Goal: Task Accomplishment & Management: Manage account settings

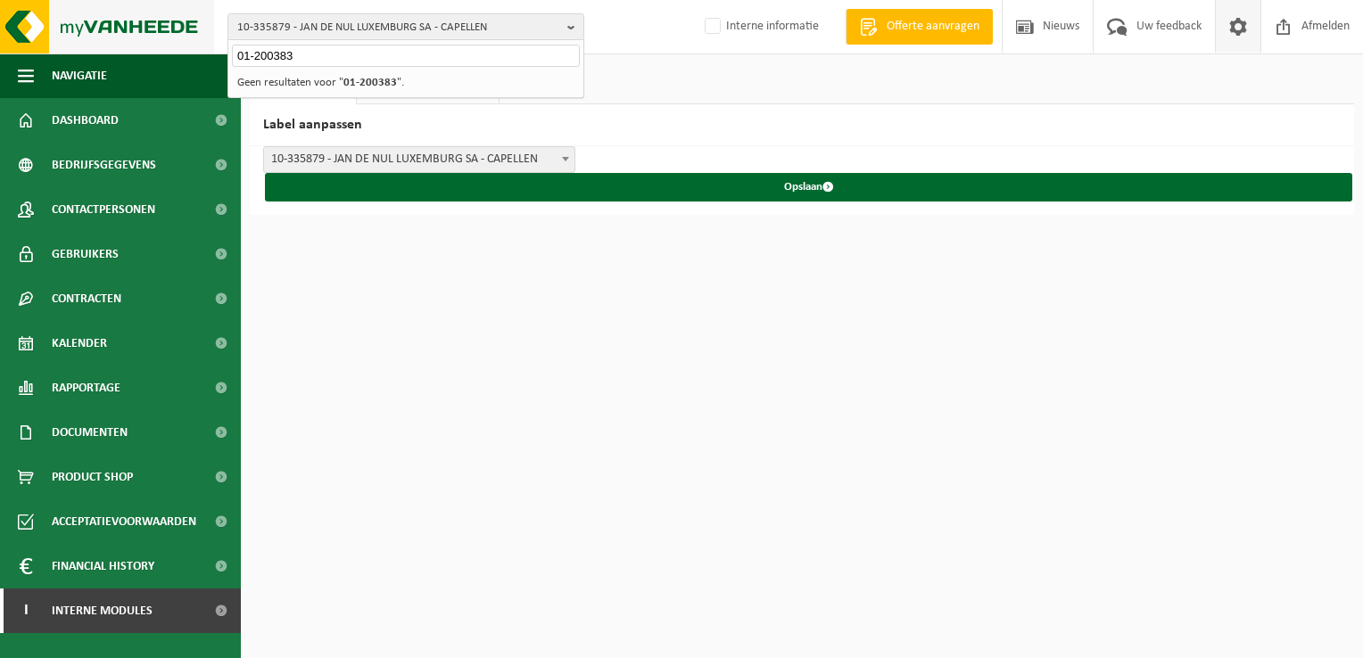
drag, startPoint x: 299, startPoint y: 54, endPoint x: 196, endPoint y: 27, distance: 106.2
click at [196, 27] on div "10-335879 - JAN DE NUL LUXEMBURG SA - CAPELLEN 01-200383 10-335879 - JAN DE NUL…" at bounding box center [681, 27] width 1363 height 54
click at [304, 34] on span "10-335879 - JAN DE NUL LUXEMBURG SA - CAPELLEN" at bounding box center [398, 27] width 323 height 27
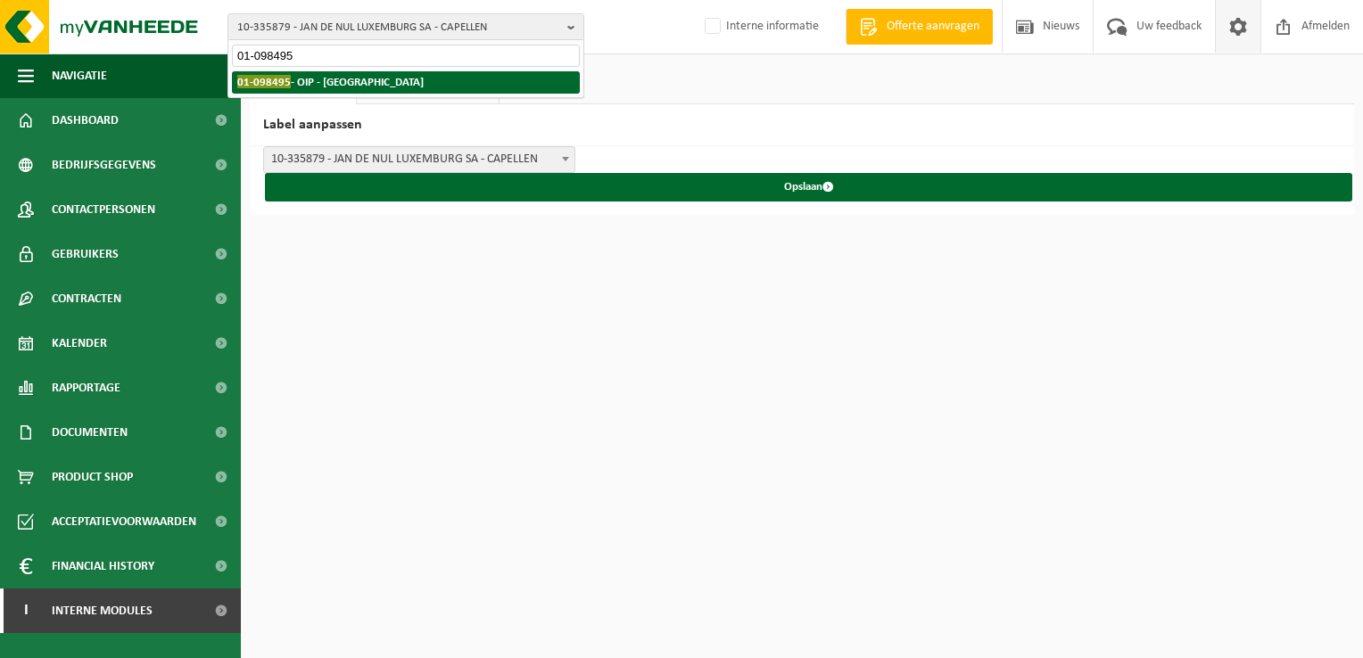
type input "01-098495"
click at [283, 86] on span "01-098495" at bounding box center [264, 81] width 54 height 13
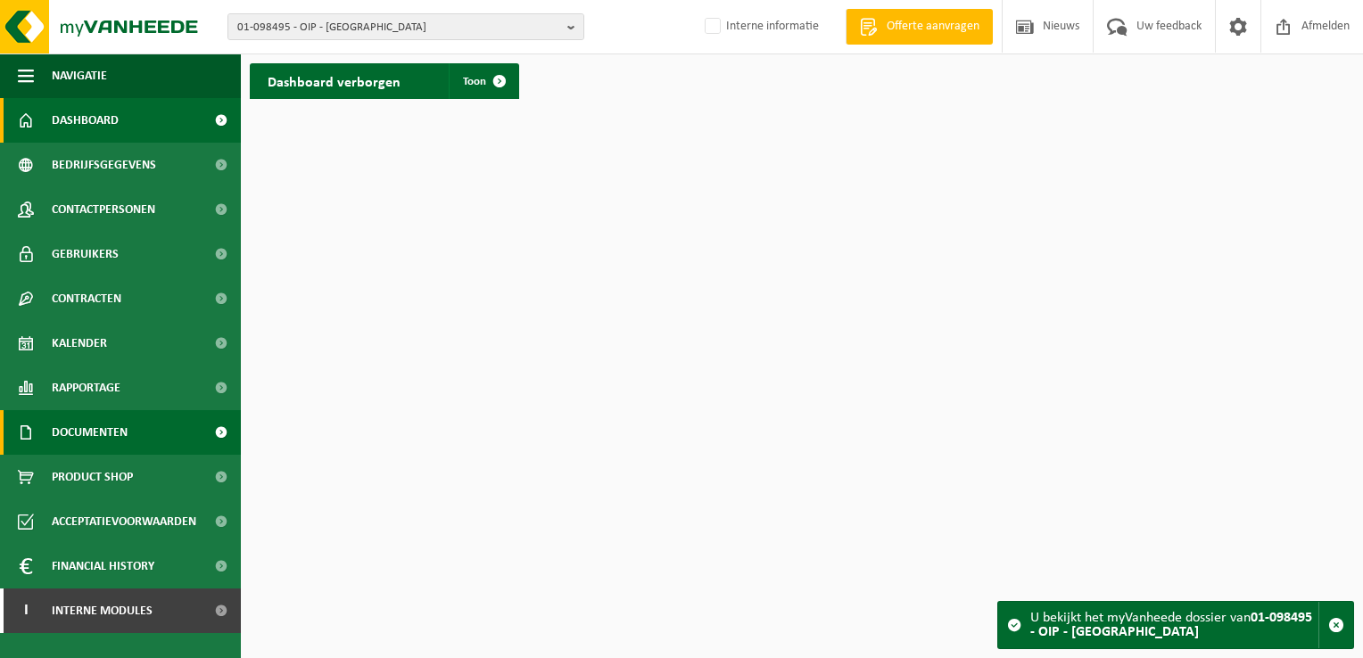
click at [92, 434] on span "Documenten" at bounding box center [90, 432] width 76 height 45
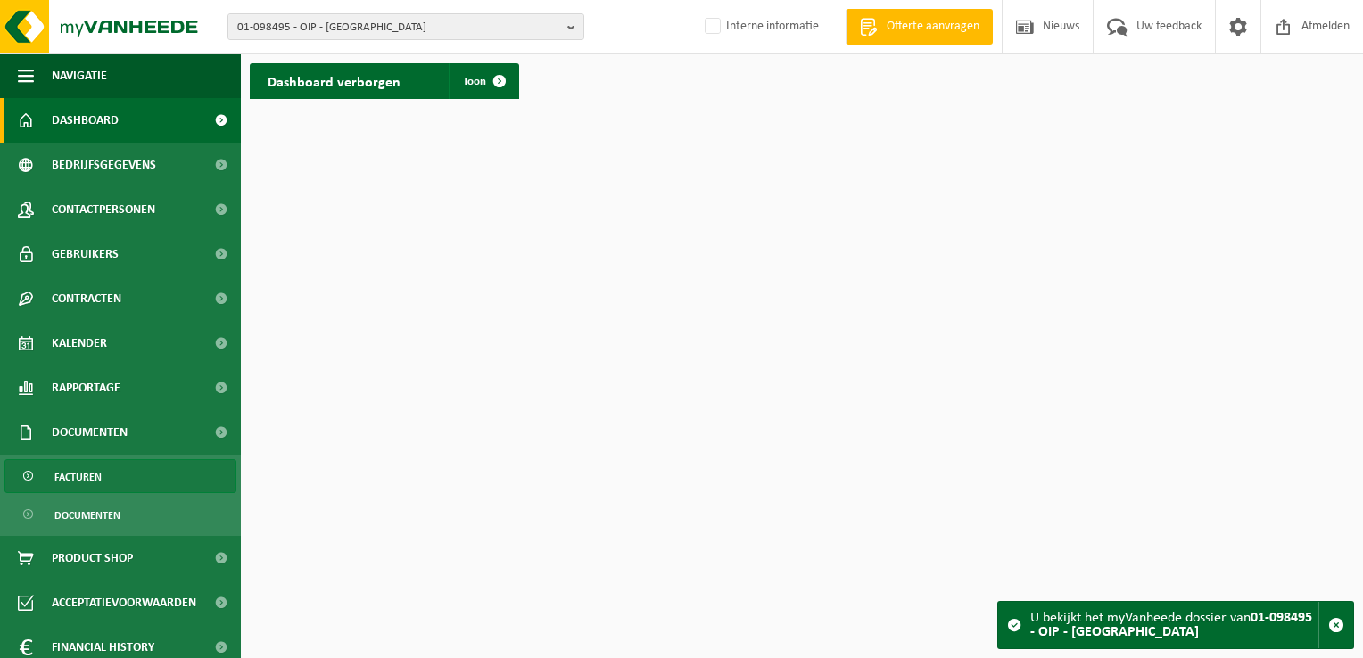
click at [95, 483] on span "Facturen" at bounding box center [77, 477] width 47 height 34
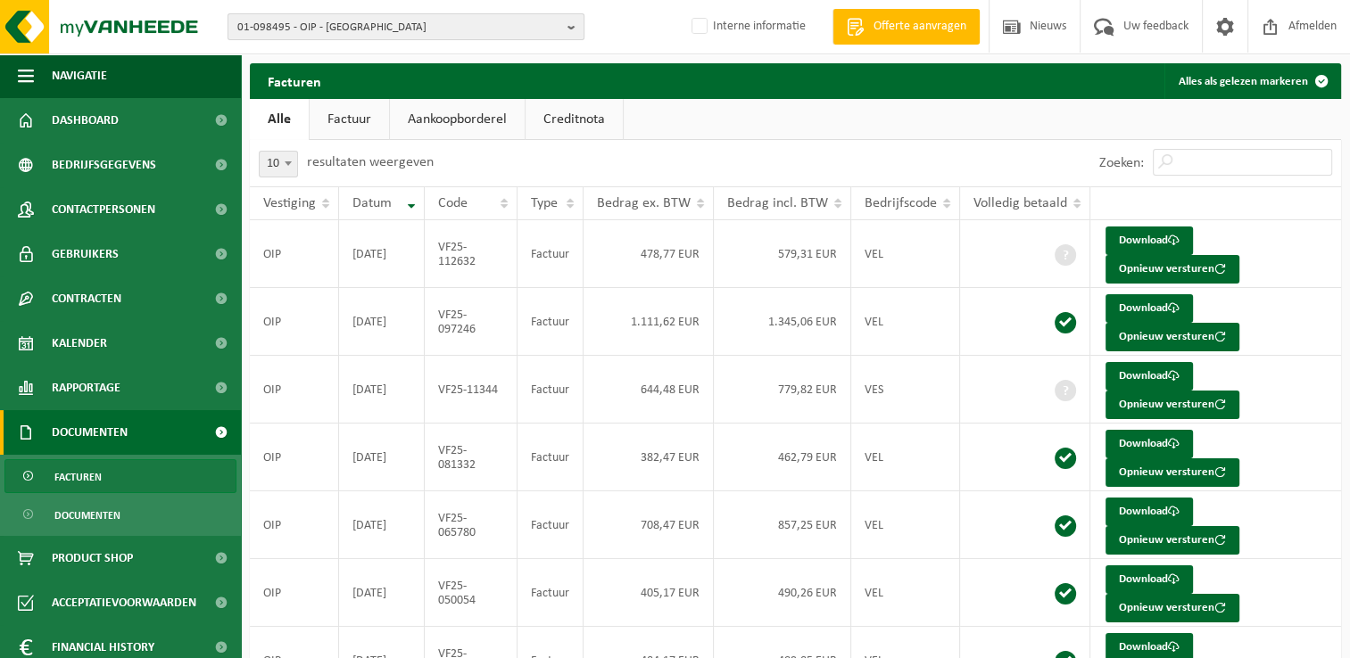
click at [343, 17] on span "01-098495 - OIP - OUDENAARDE" at bounding box center [398, 27] width 323 height 27
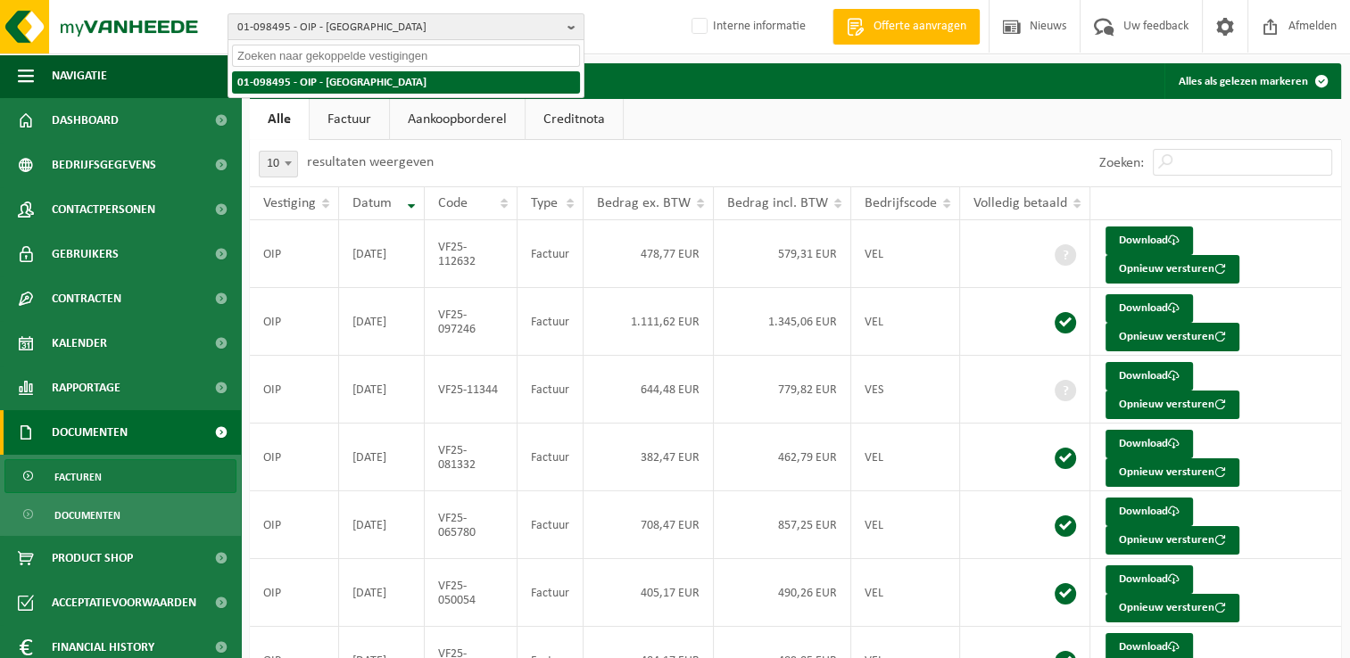
paste input "10-955446"
type input "10-955446"
click at [306, 80] on strong "10-955446 - VAN NIEUWENHUYSE ERIC - BRAINE-L'ALLEUD" at bounding box center [355, 81] width 236 height 13
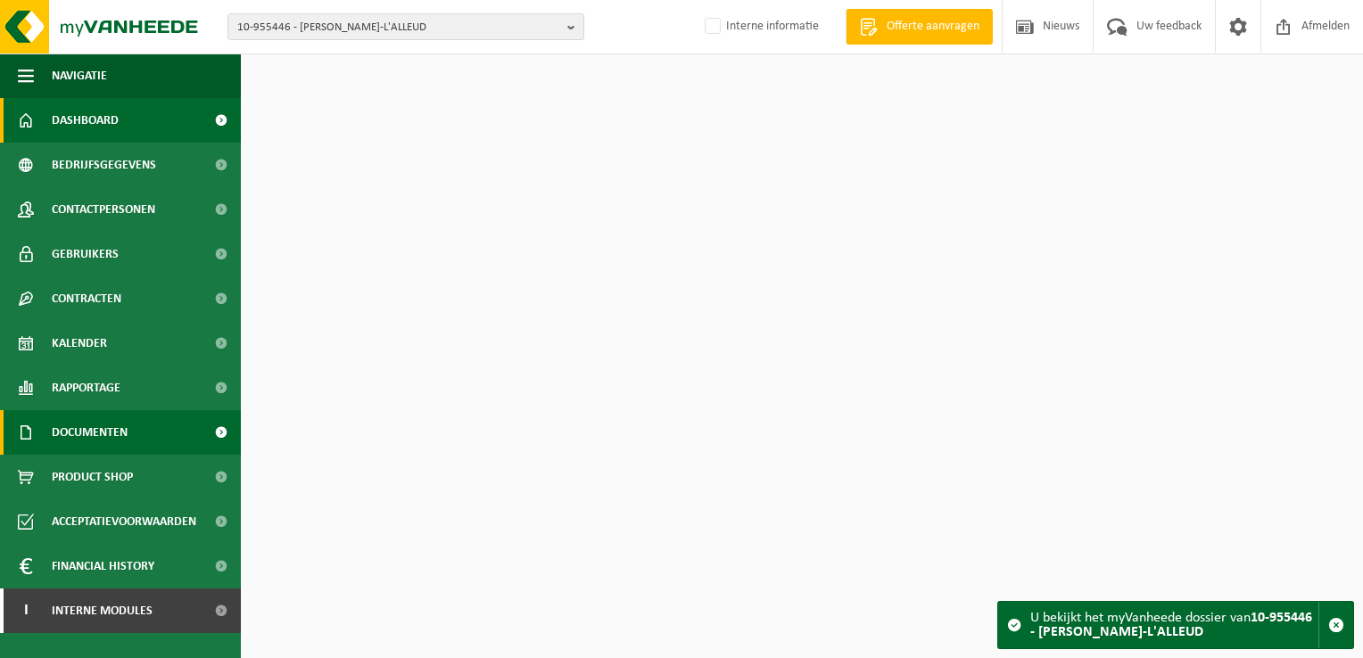
click at [146, 426] on link "Documenten" at bounding box center [120, 432] width 241 height 45
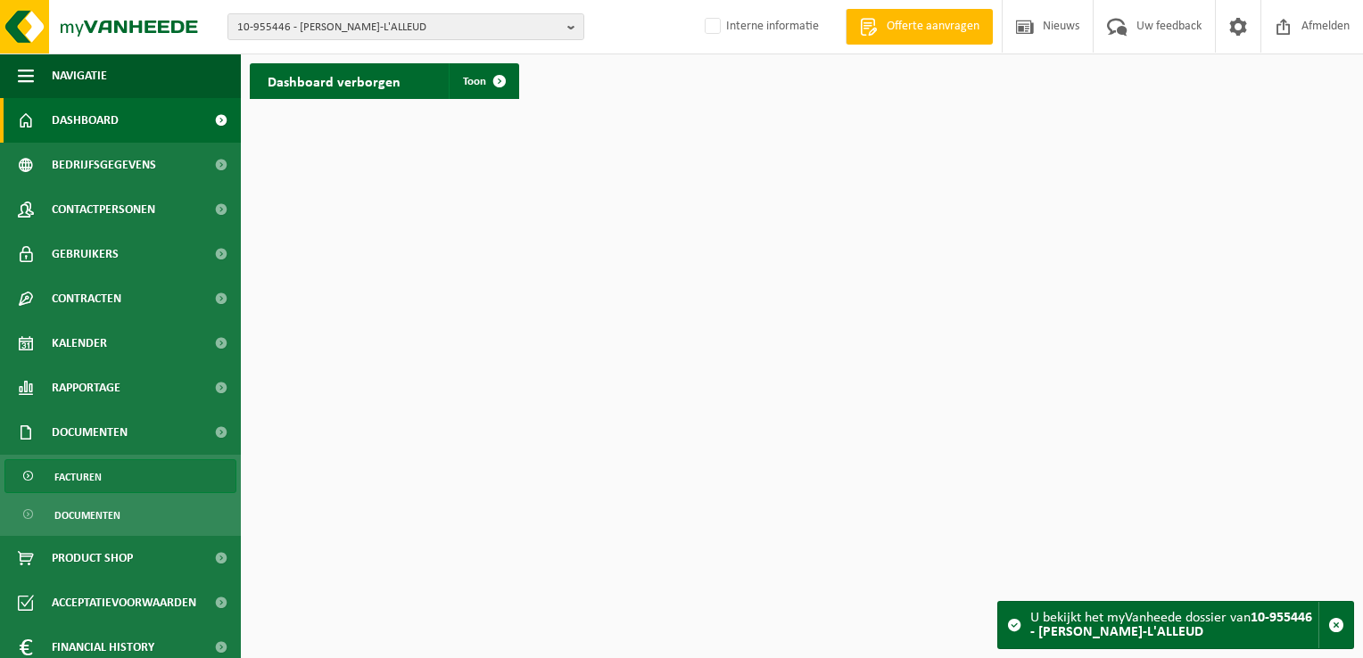
click at [143, 473] on link "Facturen" at bounding box center [120, 476] width 232 height 34
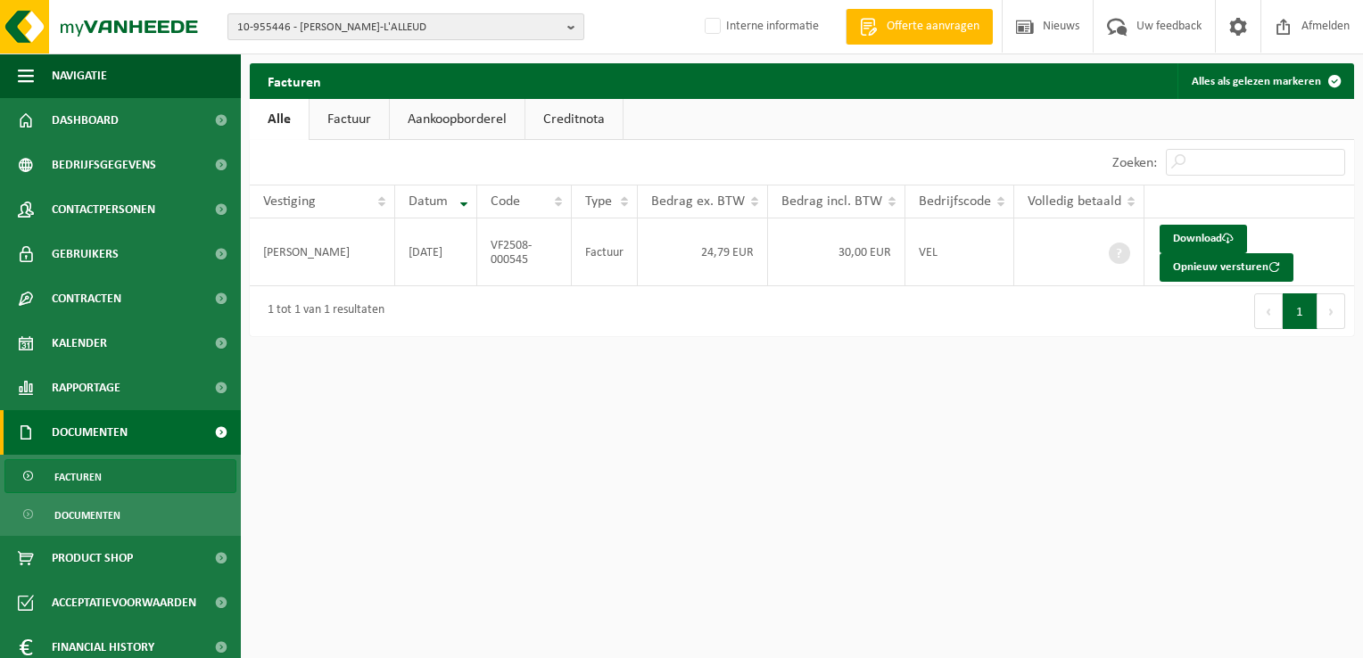
click at [310, 31] on span "10-955446 - VAN NIEUWENHUYSE ERIC - BRAINE-L'ALLEUD" at bounding box center [398, 27] width 323 height 27
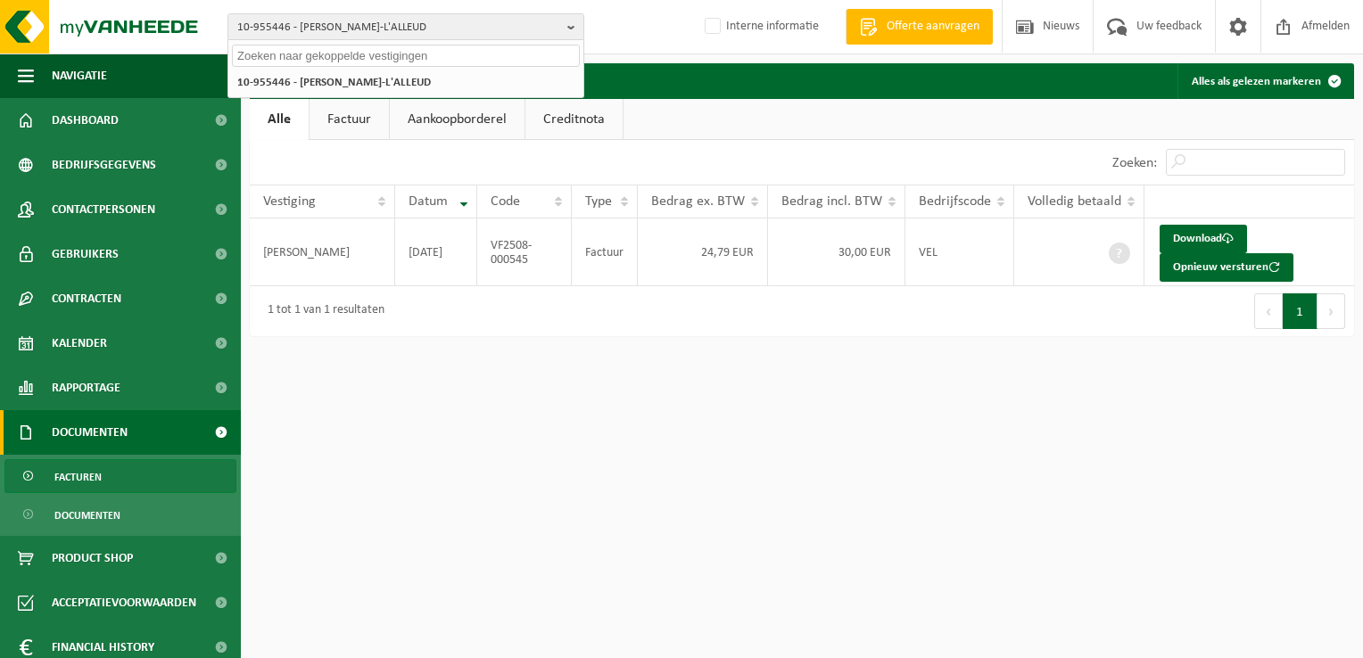
paste input "10-421115"
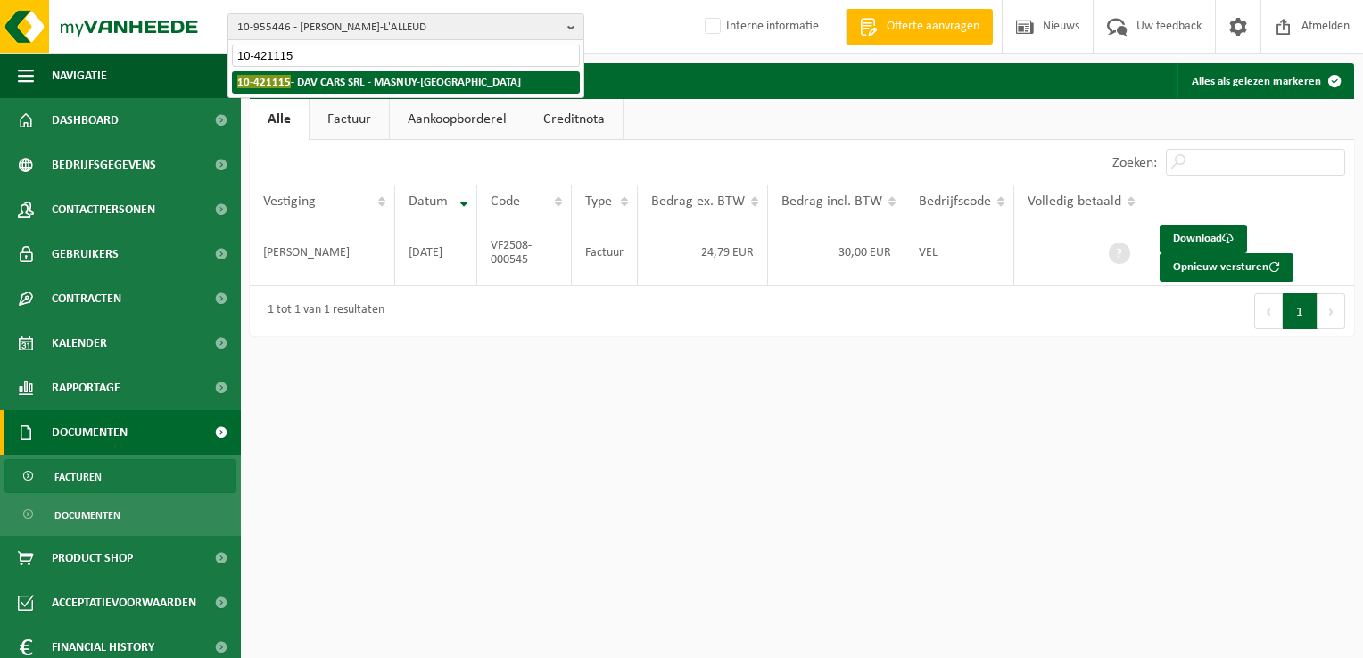
type input "10-421115"
click at [318, 79] on strong "10-421115 - DAV CARS SRL - MASNUY-SAINT-JEAN" at bounding box center [379, 81] width 284 height 13
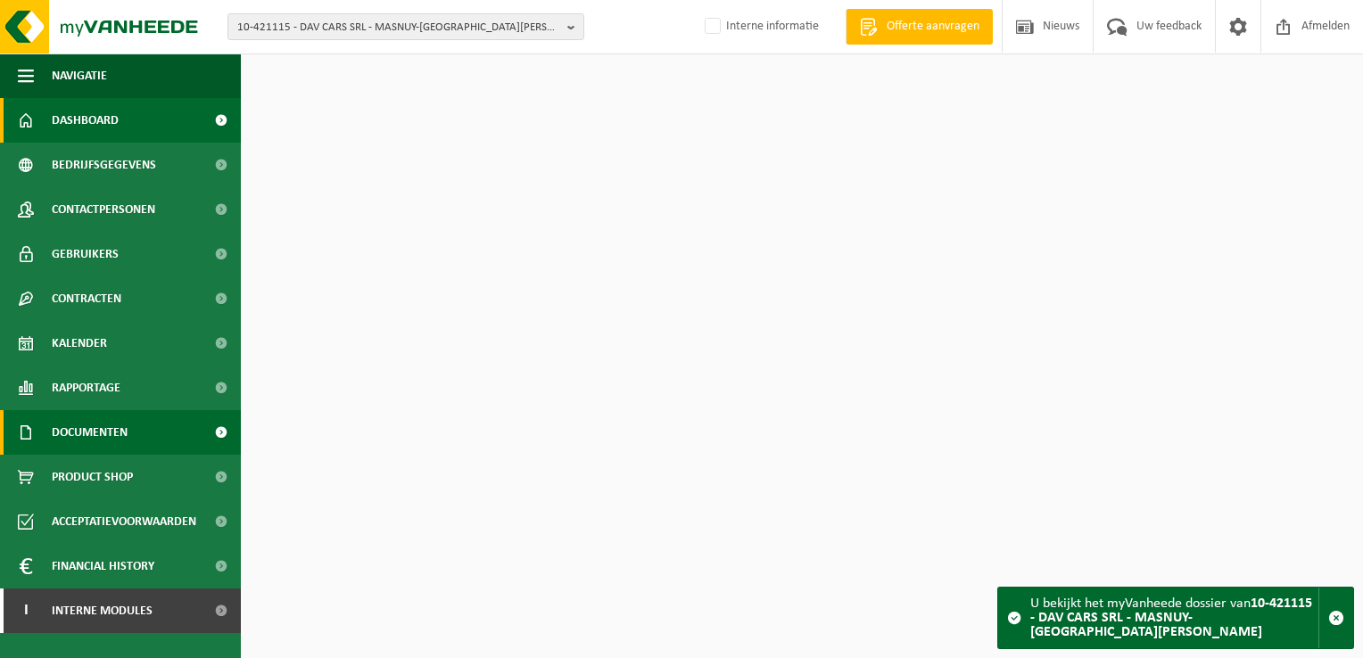
click at [92, 437] on span "Documenten" at bounding box center [90, 432] width 76 height 45
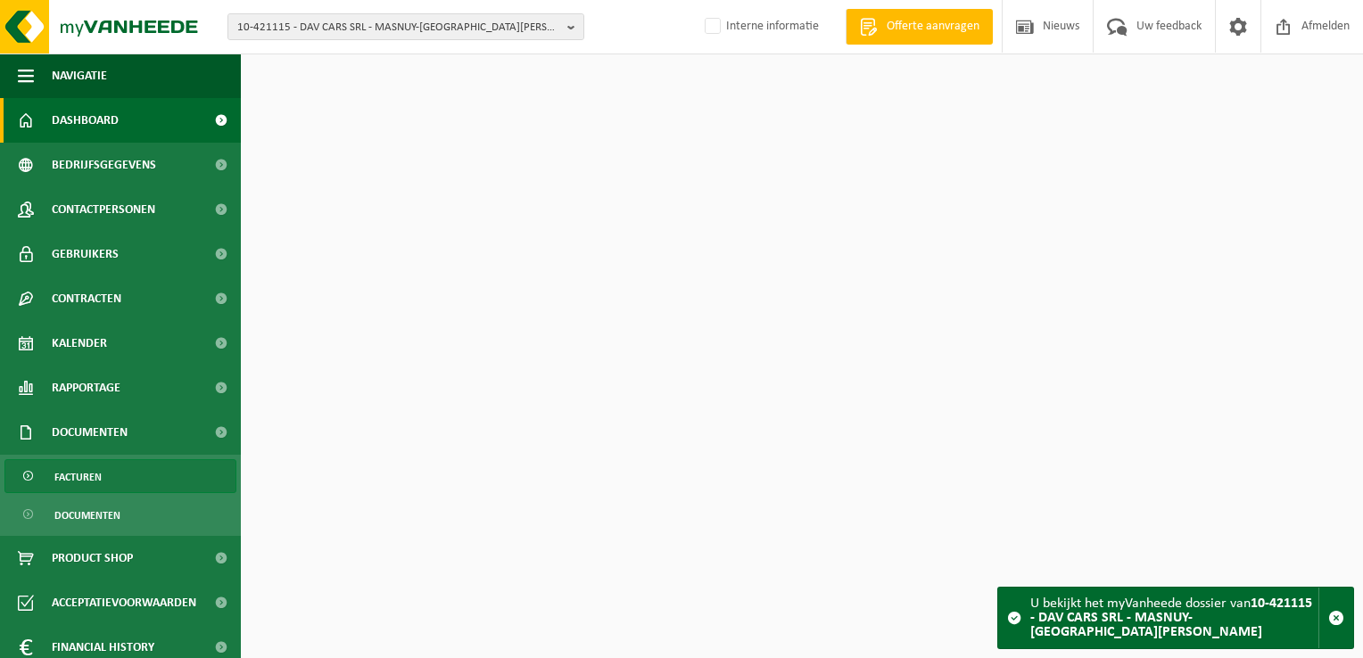
click at [107, 481] on link "Facturen" at bounding box center [120, 476] width 232 height 34
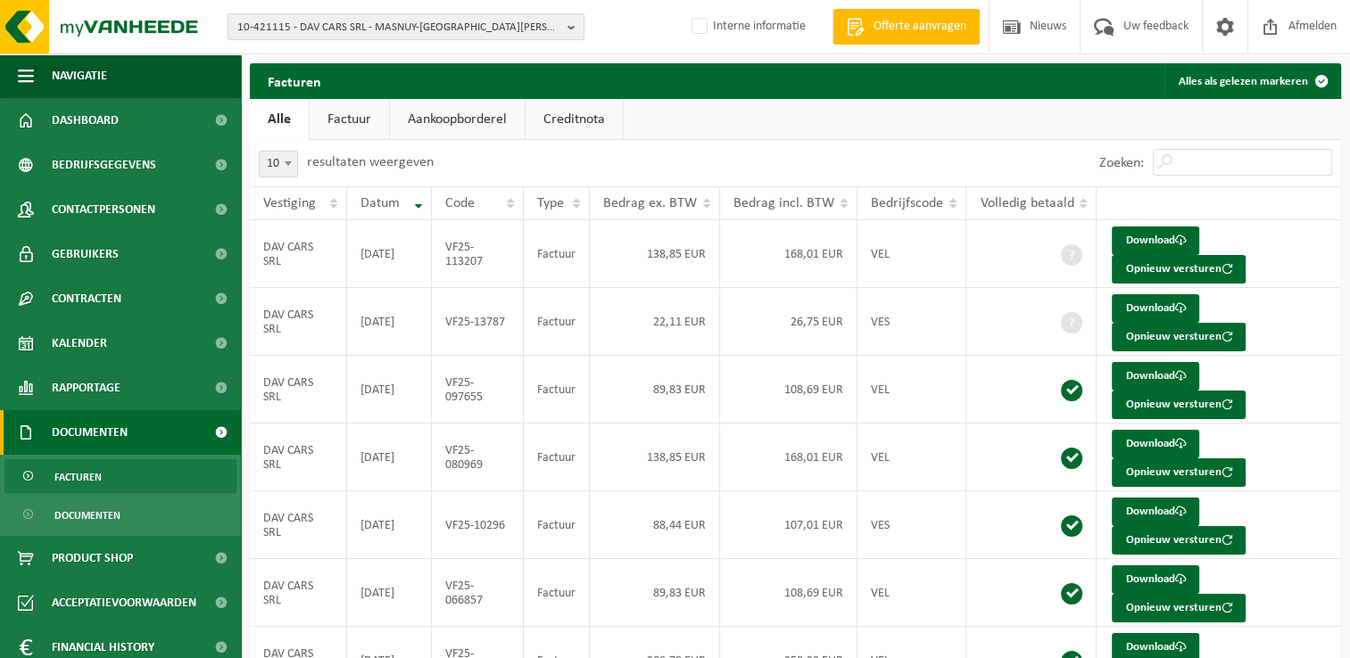
click at [276, 29] on span "10-421115 - DAV CARS SRL - MASNUY-SAINT-JEAN" at bounding box center [398, 27] width 323 height 27
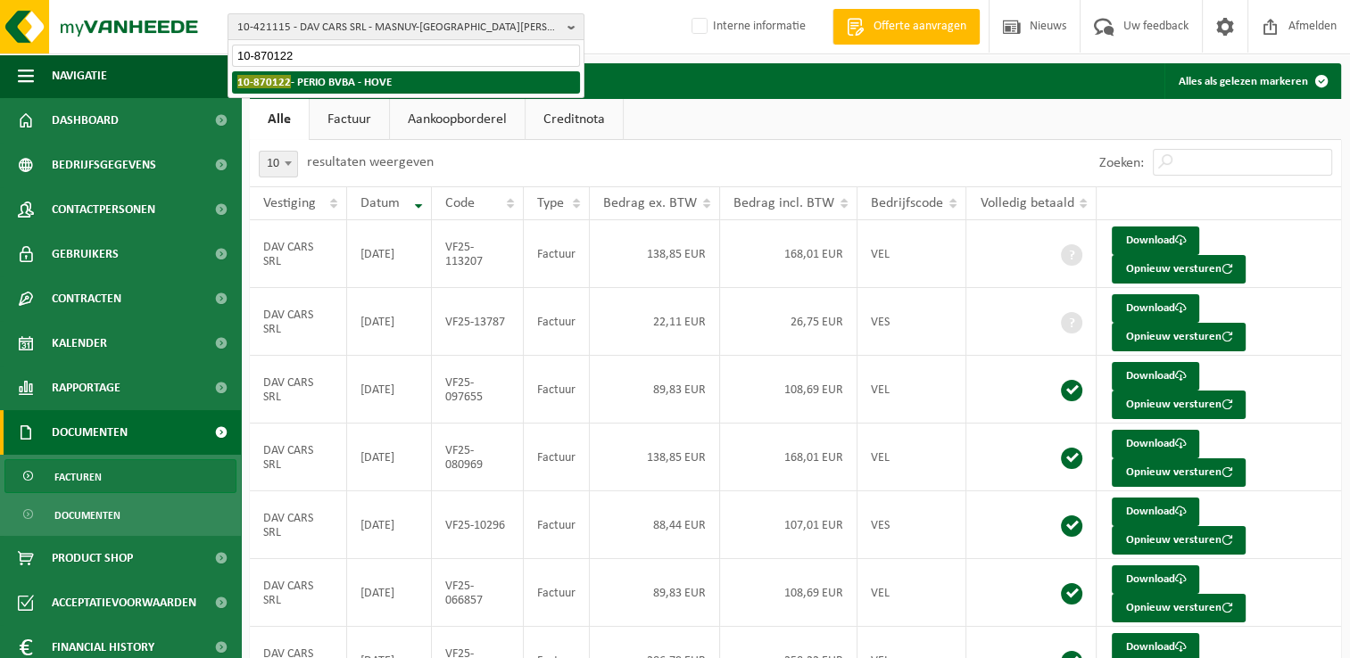
type input "10-870122"
click at [332, 78] on strong "10-870122 - PERIO BVBA - HOVE" at bounding box center [314, 81] width 154 height 13
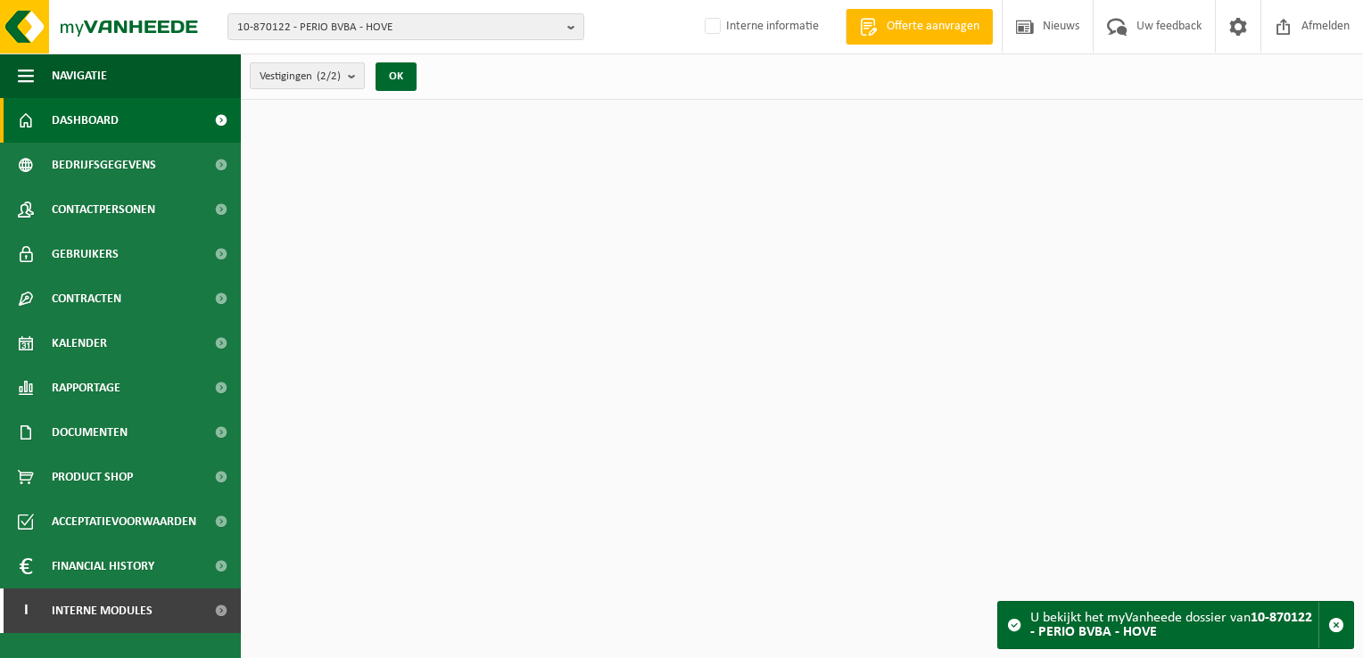
click at [319, 79] on span "Vestigingen (2/2)" at bounding box center [300, 76] width 81 height 27
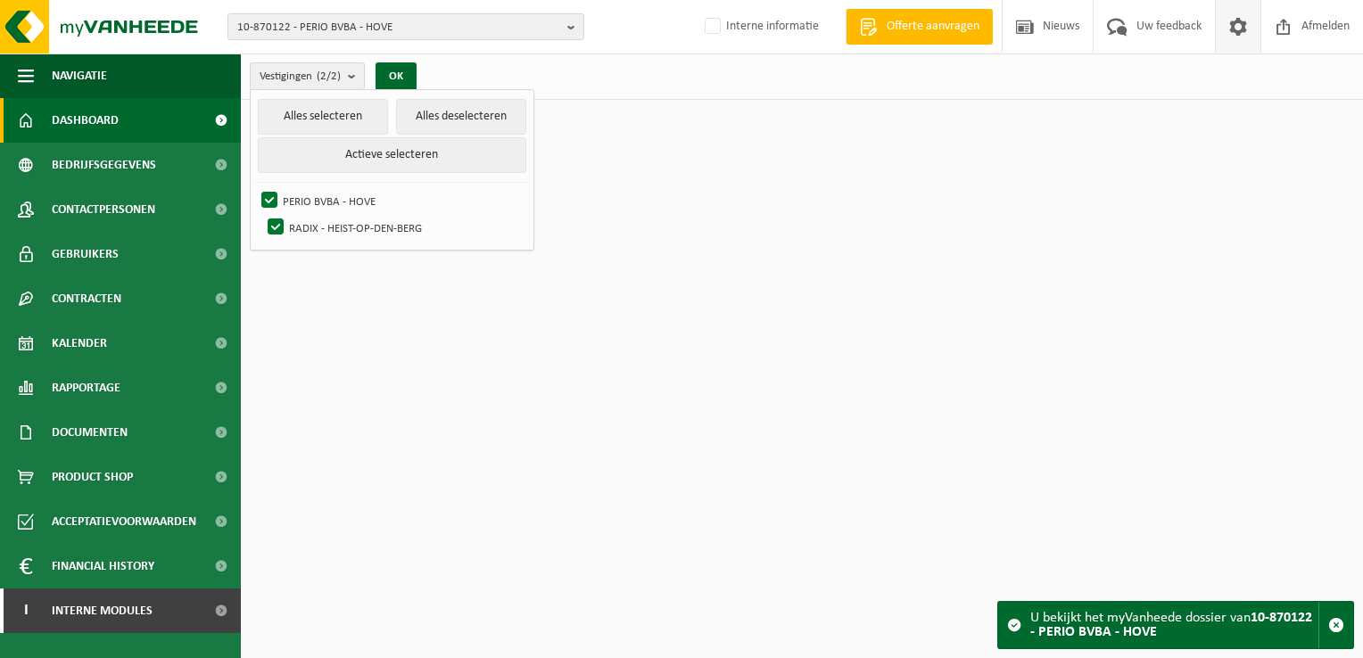
click at [1235, 24] on span at bounding box center [1238, 26] width 27 height 53
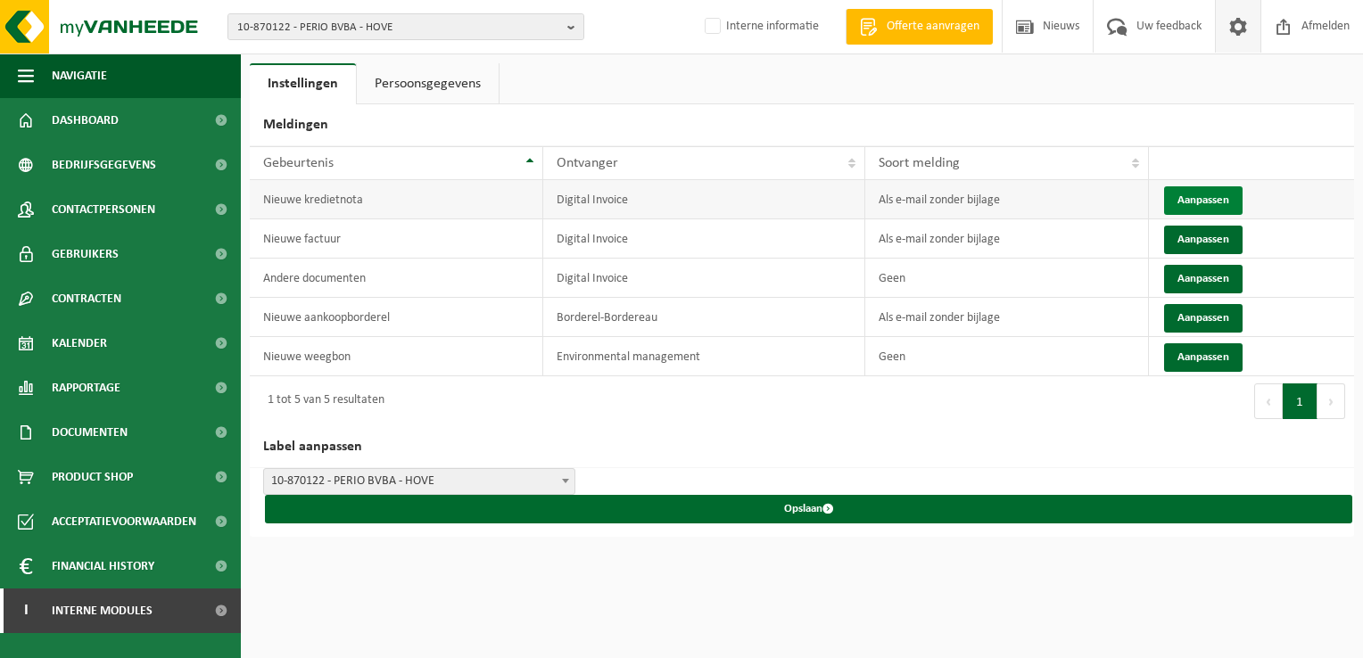
click at [1192, 197] on button "Aanpassen" at bounding box center [1203, 200] width 79 height 29
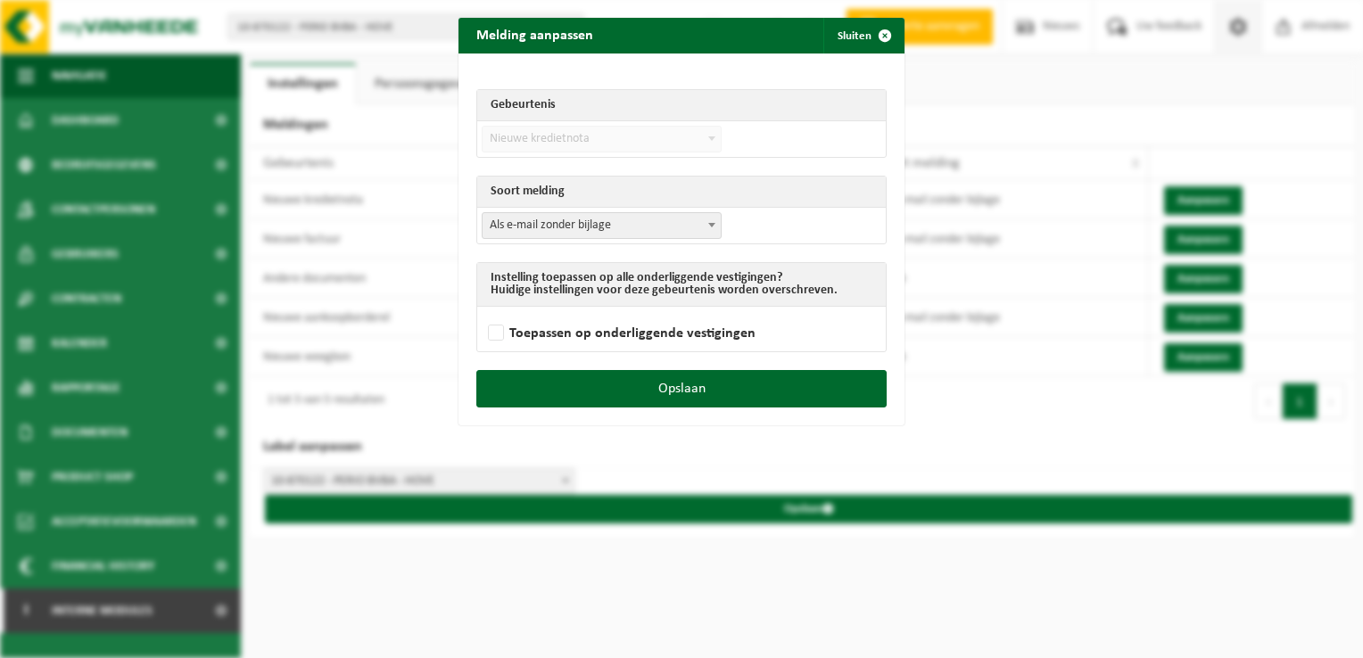
click at [626, 225] on span "Als e-mail zonder bijlage" at bounding box center [602, 225] width 238 height 25
select select "3"
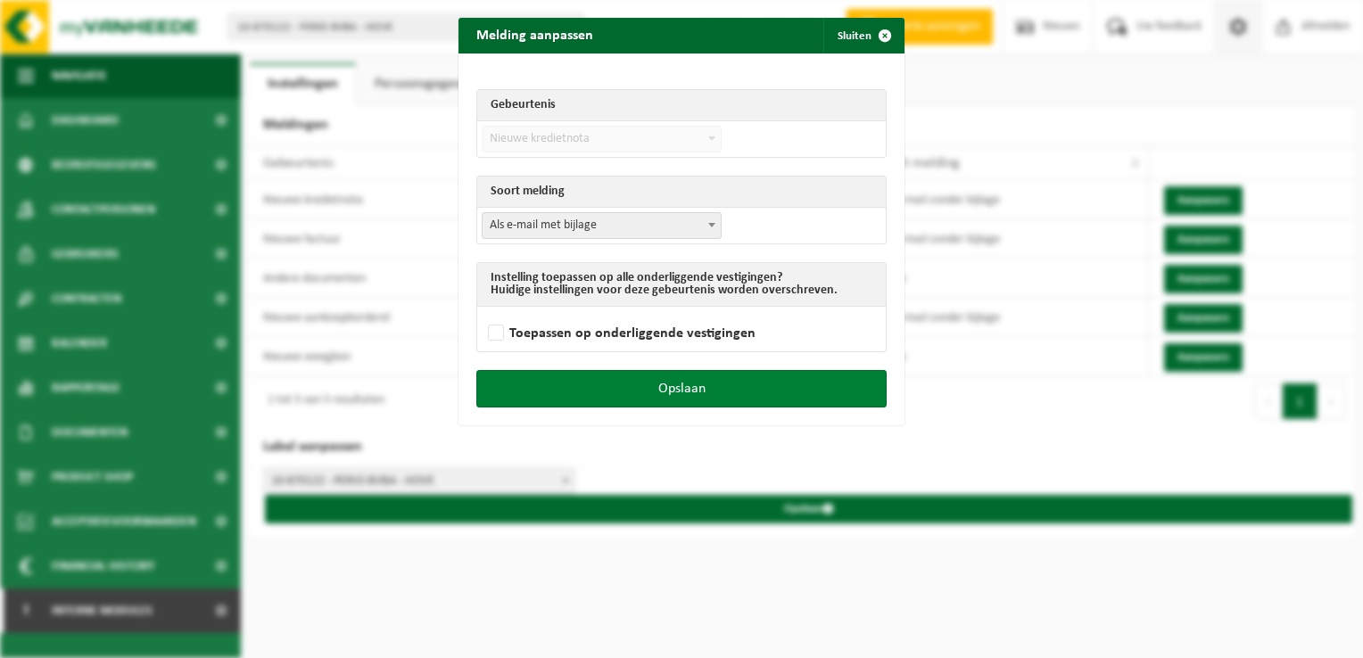
click at [743, 384] on button "Opslaan" at bounding box center [681, 388] width 410 height 37
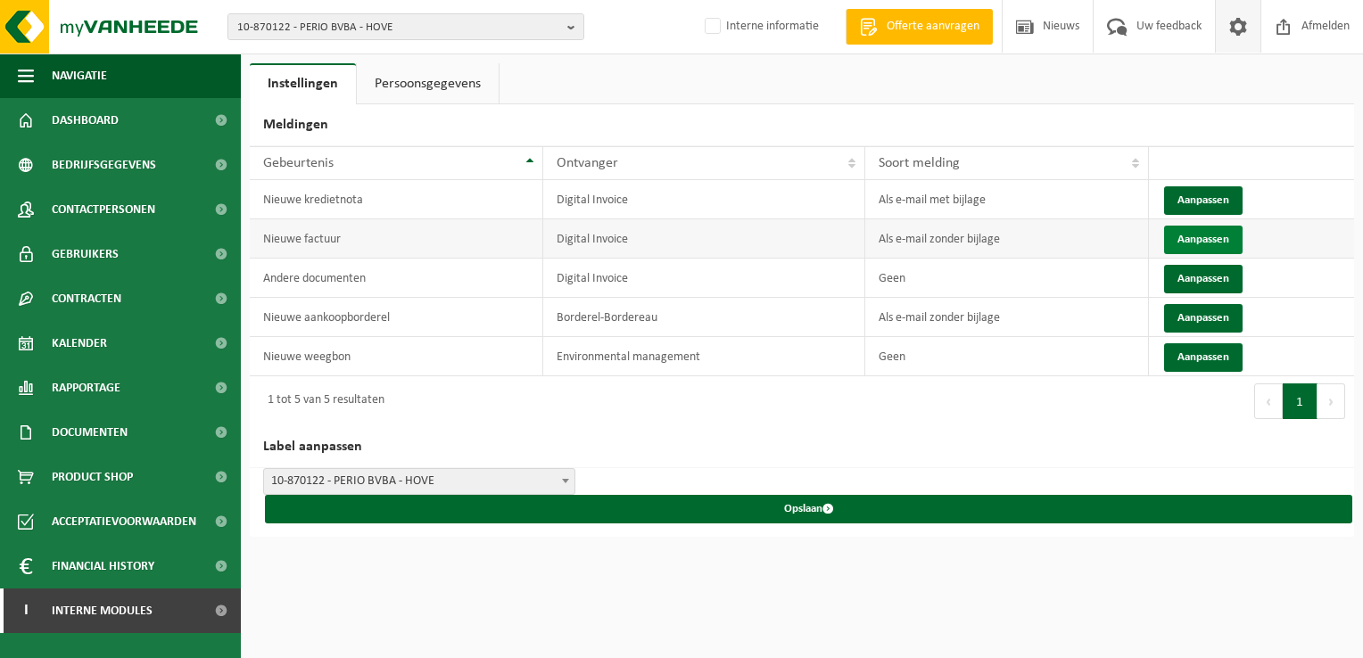
click at [1185, 240] on button "Aanpassen" at bounding box center [1203, 240] width 79 height 29
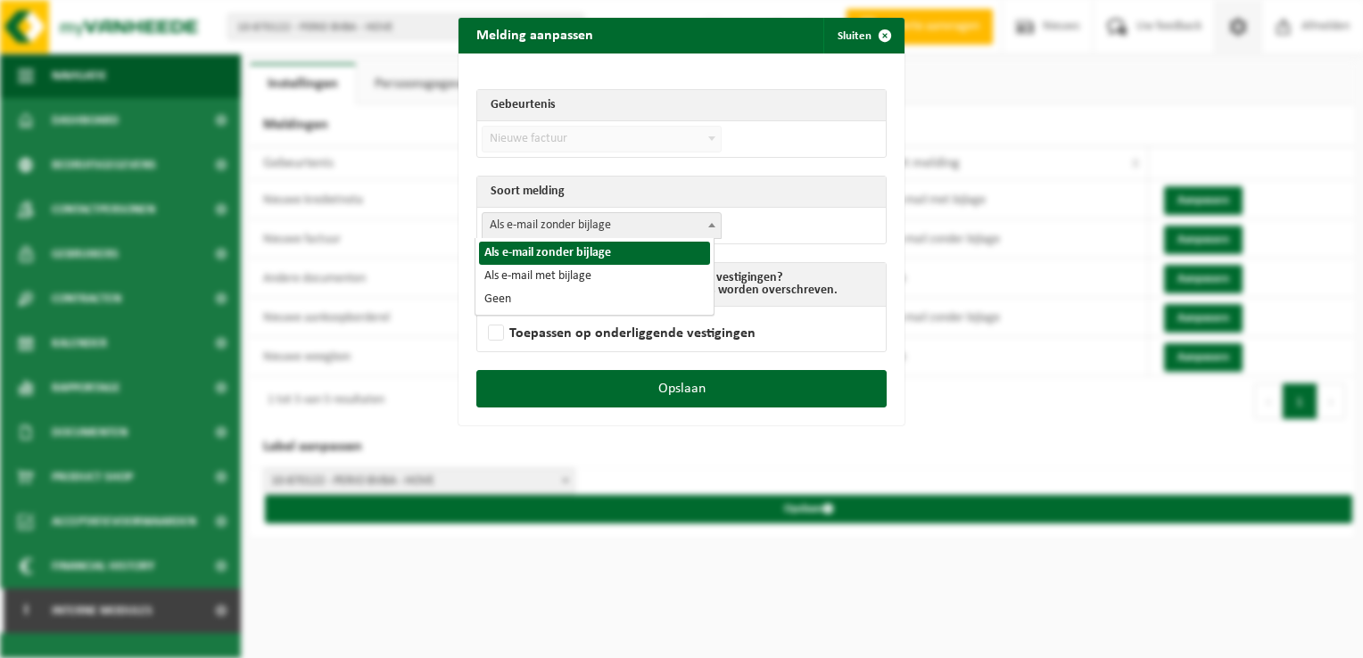
click at [550, 222] on span "Als e-mail zonder bijlage" at bounding box center [602, 225] width 238 height 25
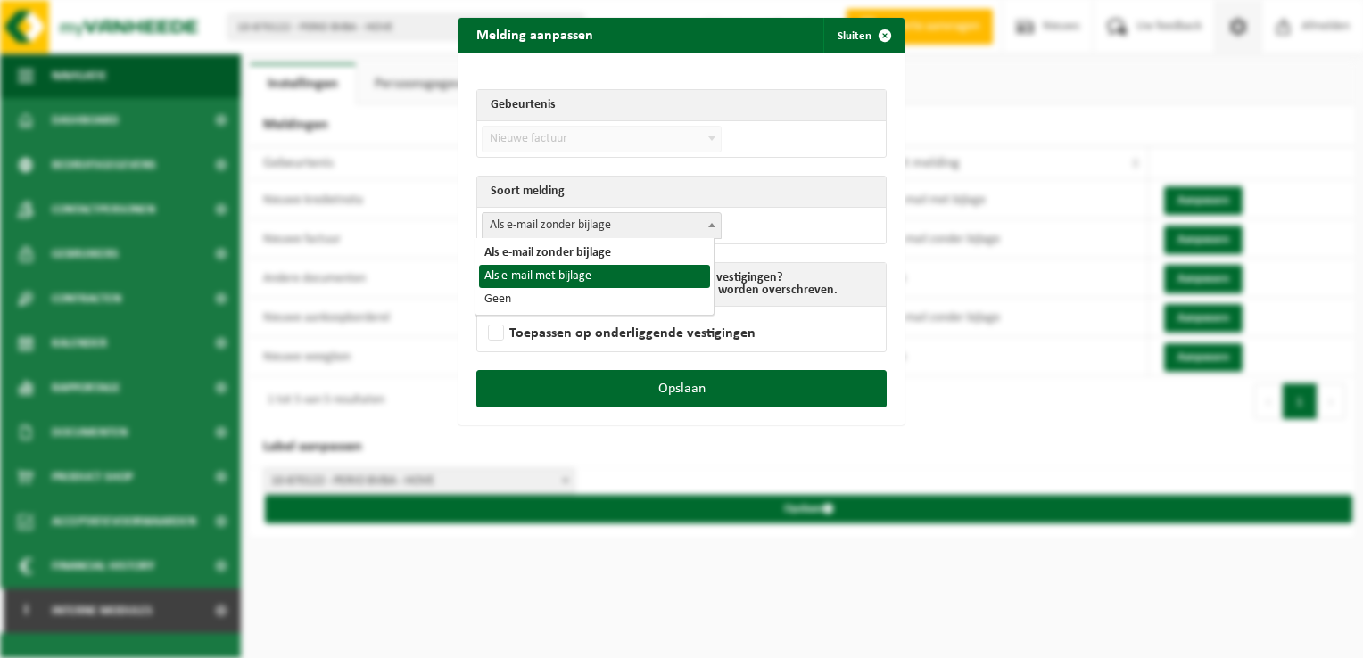
select select "3"
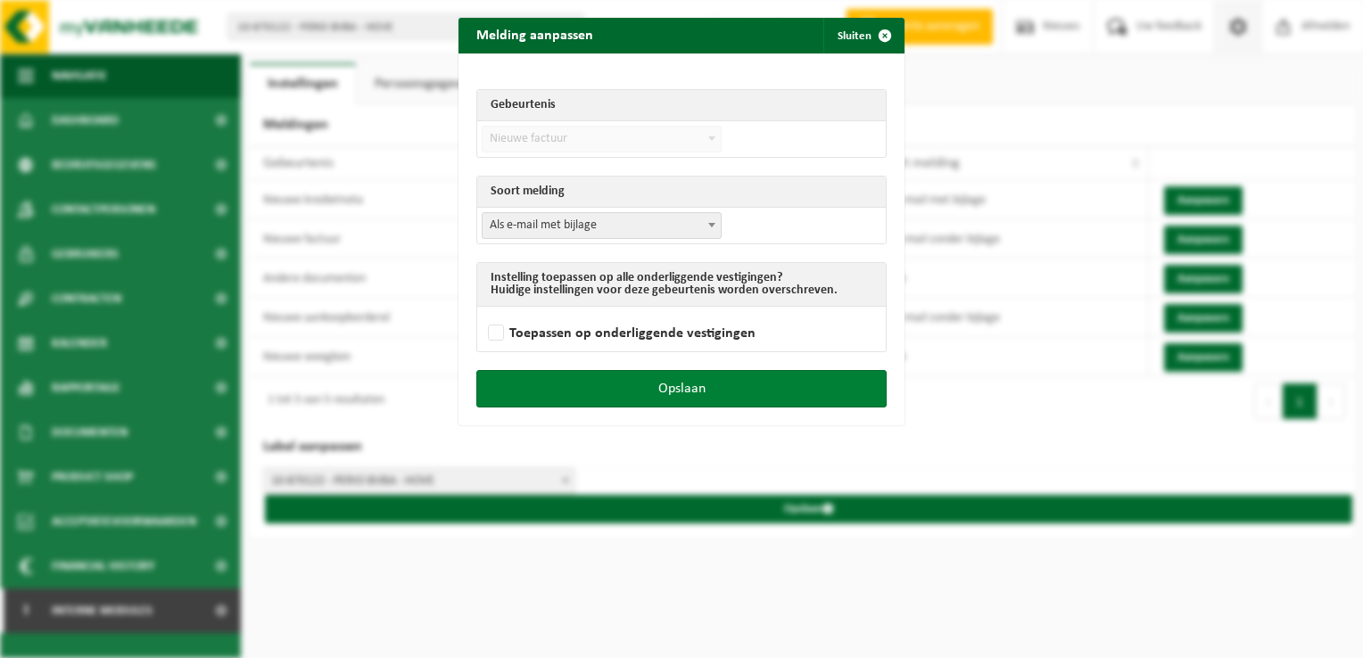
click at [777, 387] on button "Opslaan" at bounding box center [681, 388] width 410 height 37
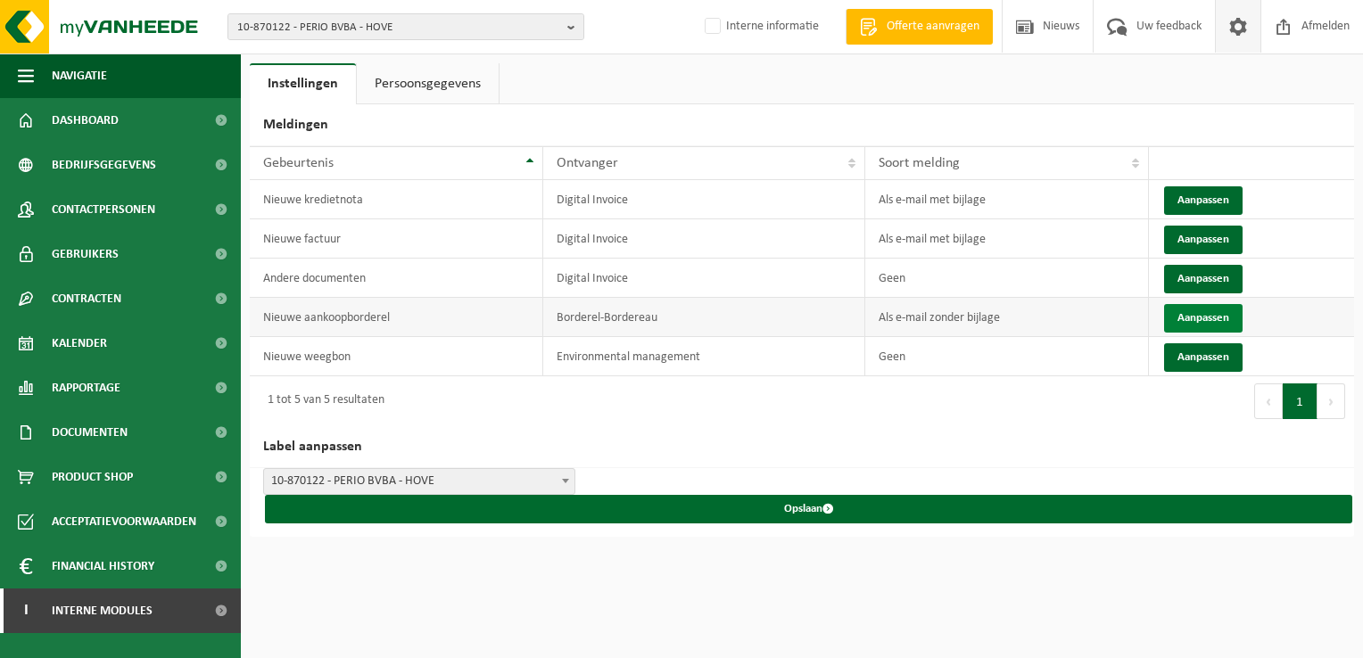
click at [1196, 314] on button "Aanpassen" at bounding box center [1203, 318] width 79 height 29
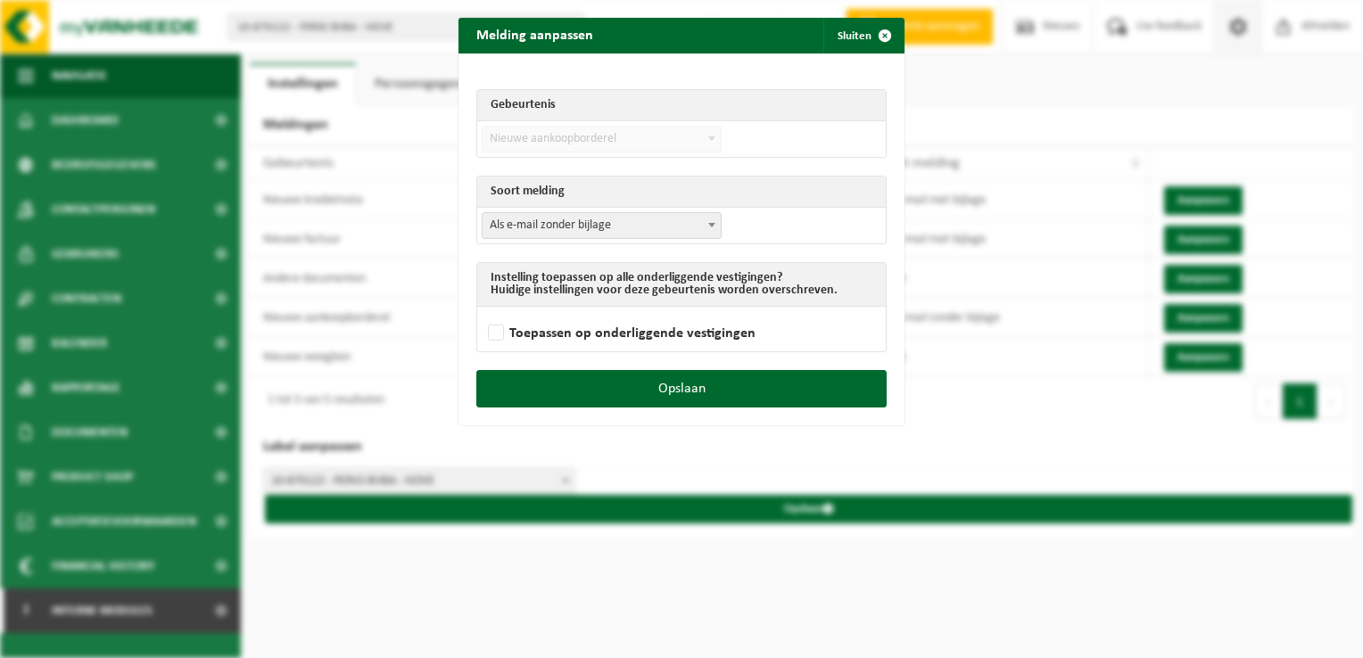
click at [539, 224] on span "Als e-mail zonder bijlage" at bounding box center [602, 225] width 238 height 25
select select "3"
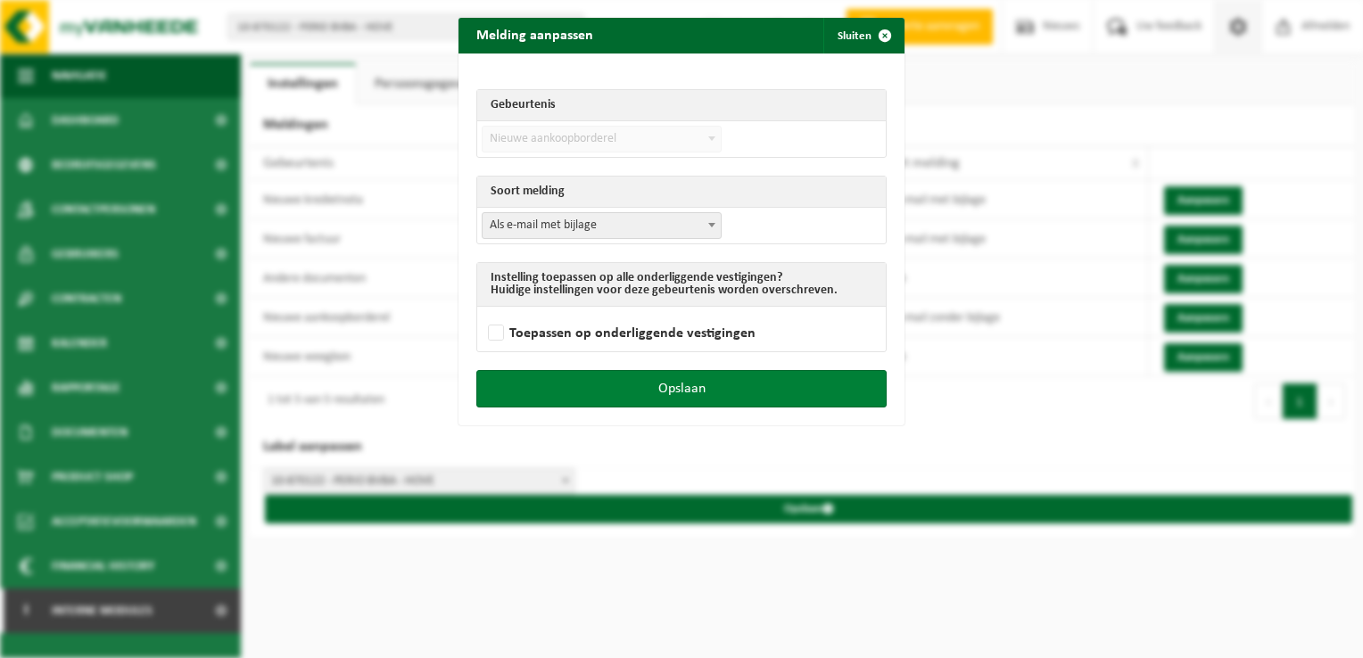
click at [730, 384] on button "Opslaan" at bounding box center [681, 388] width 410 height 37
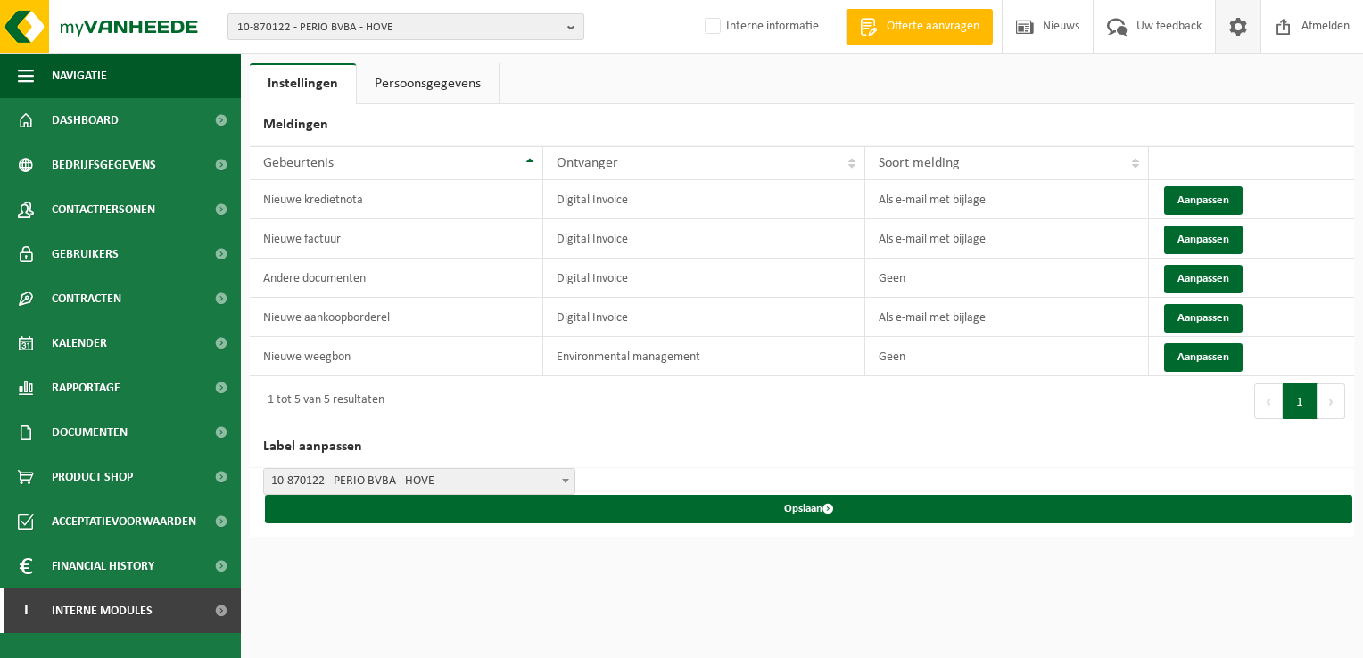
click at [360, 28] on span "10-870122 - PERIO BVBA - HOVE" at bounding box center [398, 27] width 323 height 27
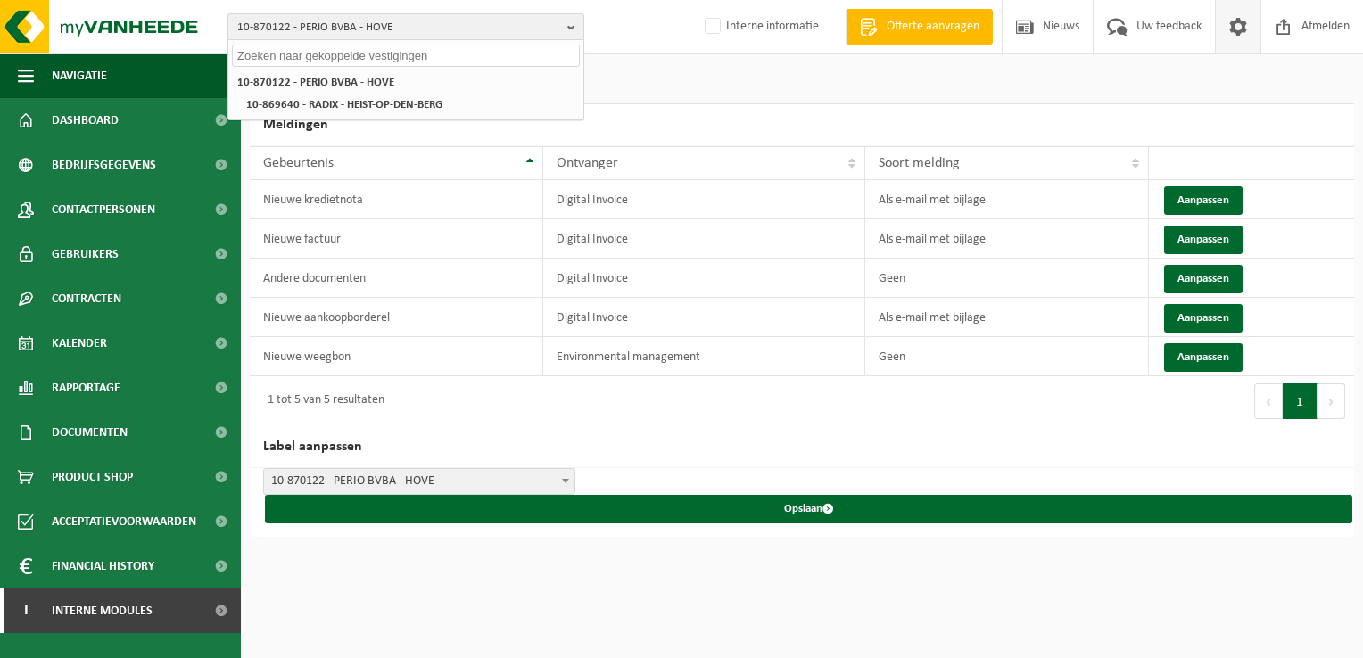
click at [308, 26] on span "10-870122 - PERIO BVBA - HOVE" at bounding box center [398, 27] width 323 height 27
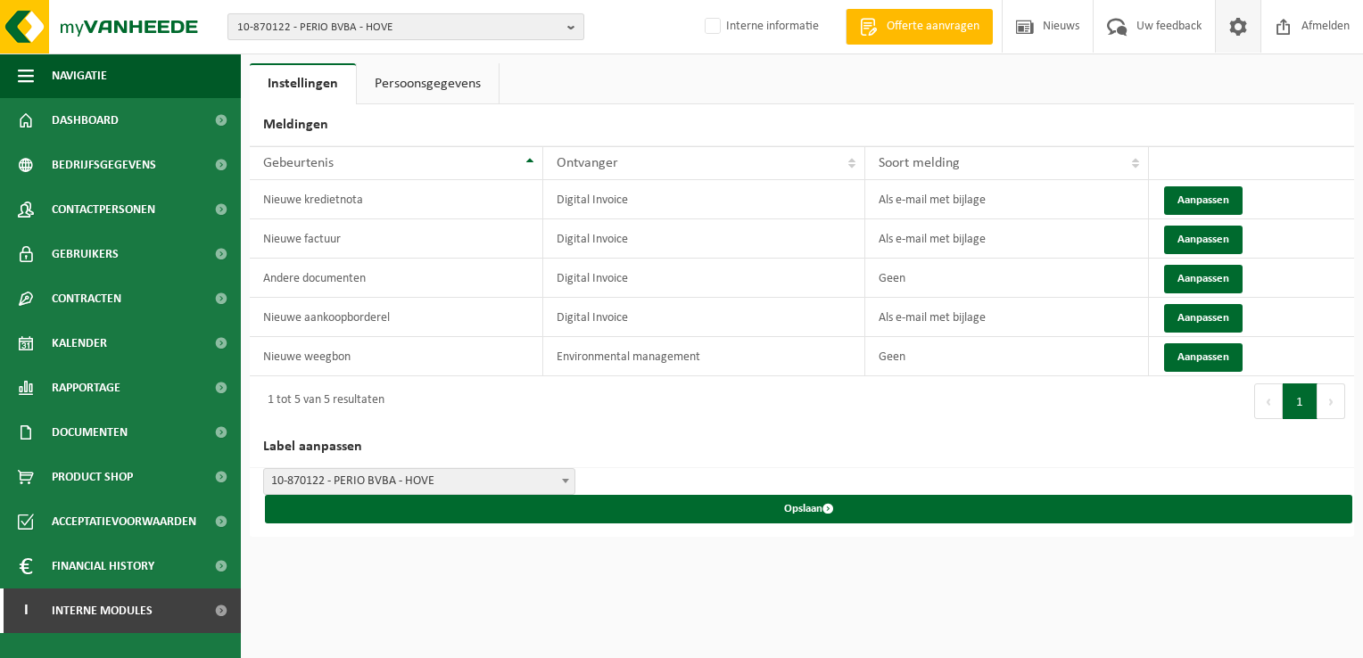
click at [302, 27] on span "10-870122 - PERIO BVBA - HOVE" at bounding box center [398, 27] width 323 height 27
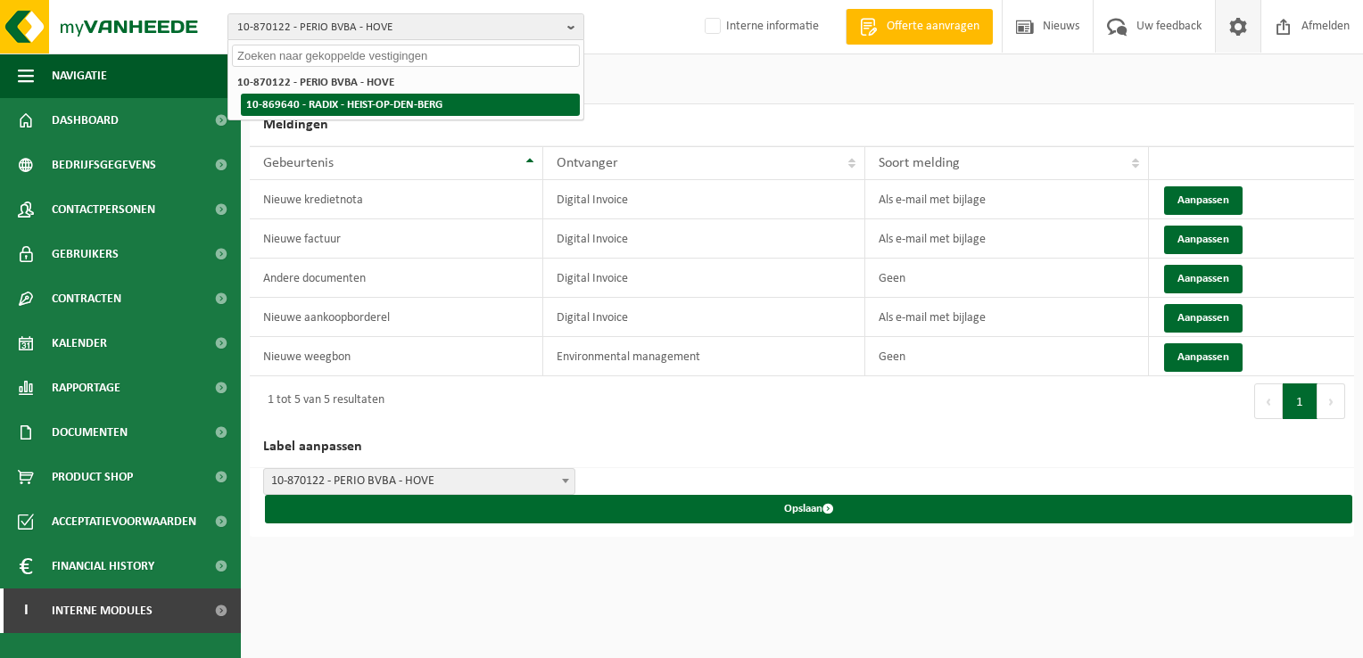
paste input "10-922107"
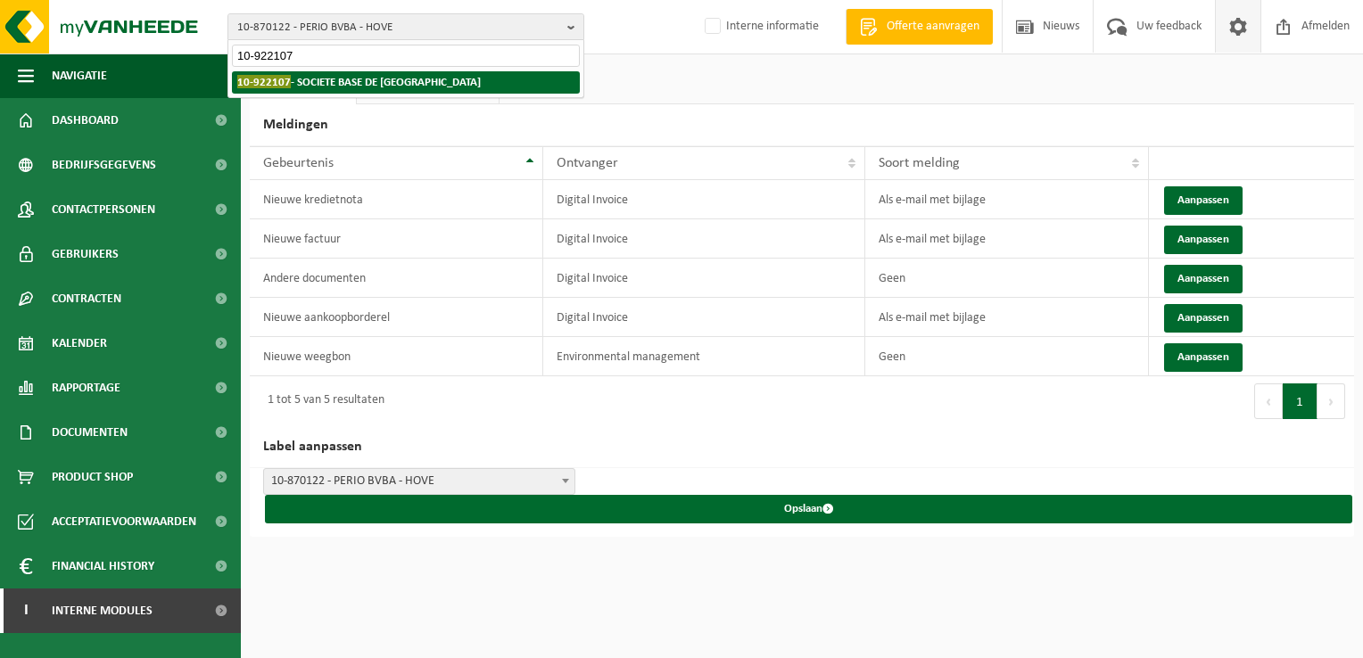
type input "10-922107"
click at [318, 89] on li "10-922107 - SOCIETE BASE DE VILLERS LE BOUILLET - VILLERS-LE-BOUILLET" at bounding box center [406, 82] width 348 height 22
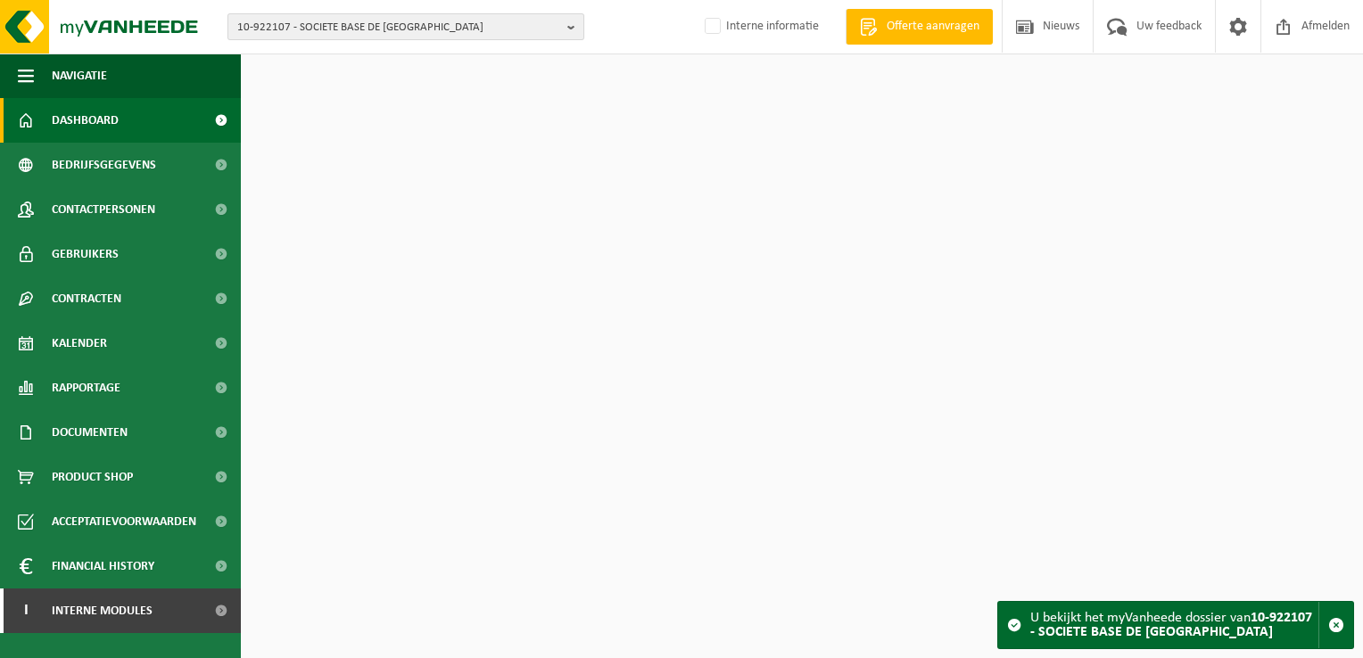
click at [295, 27] on span "10-922107 - SOCIETE BASE DE [GEOGRAPHIC_DATA]" at bounding box center [398, 27] width 323 height 27
click at [1242, 24] on span at bounding box center [1238, 26] width 27 height 53
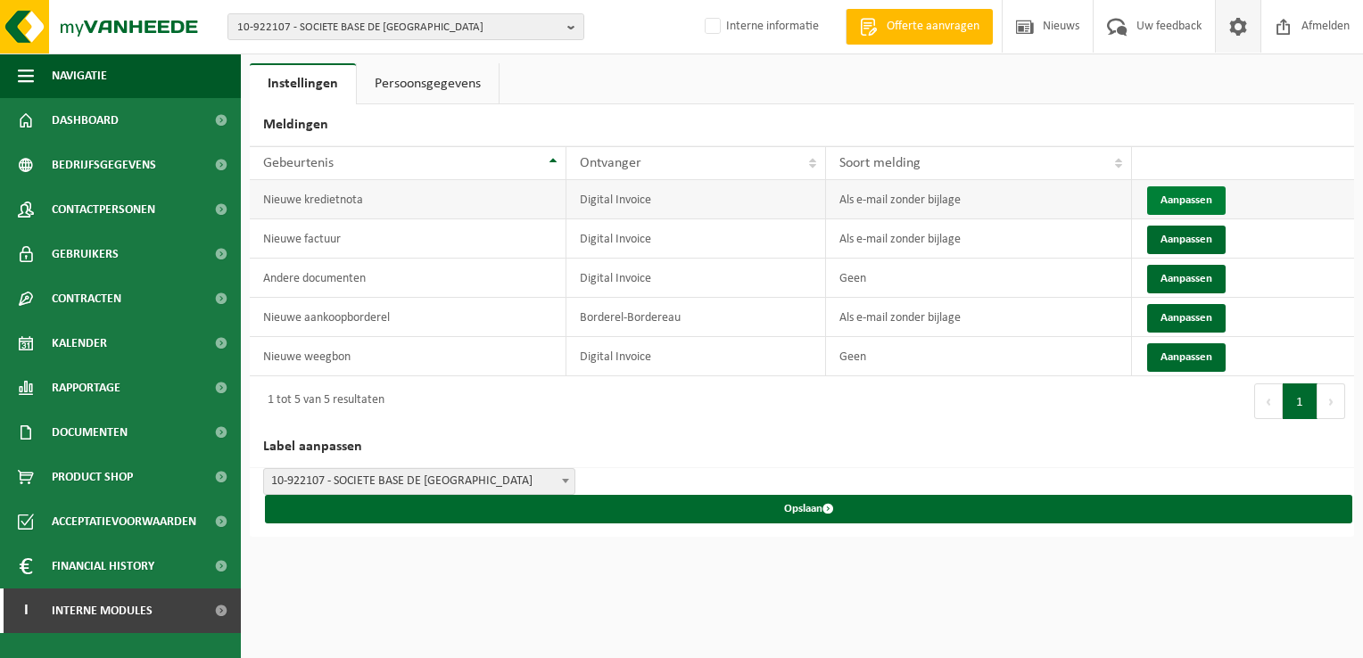
click at [1190, 202] on button "Aanpassen" at bounding box center [1186, 200] width 79 height 29
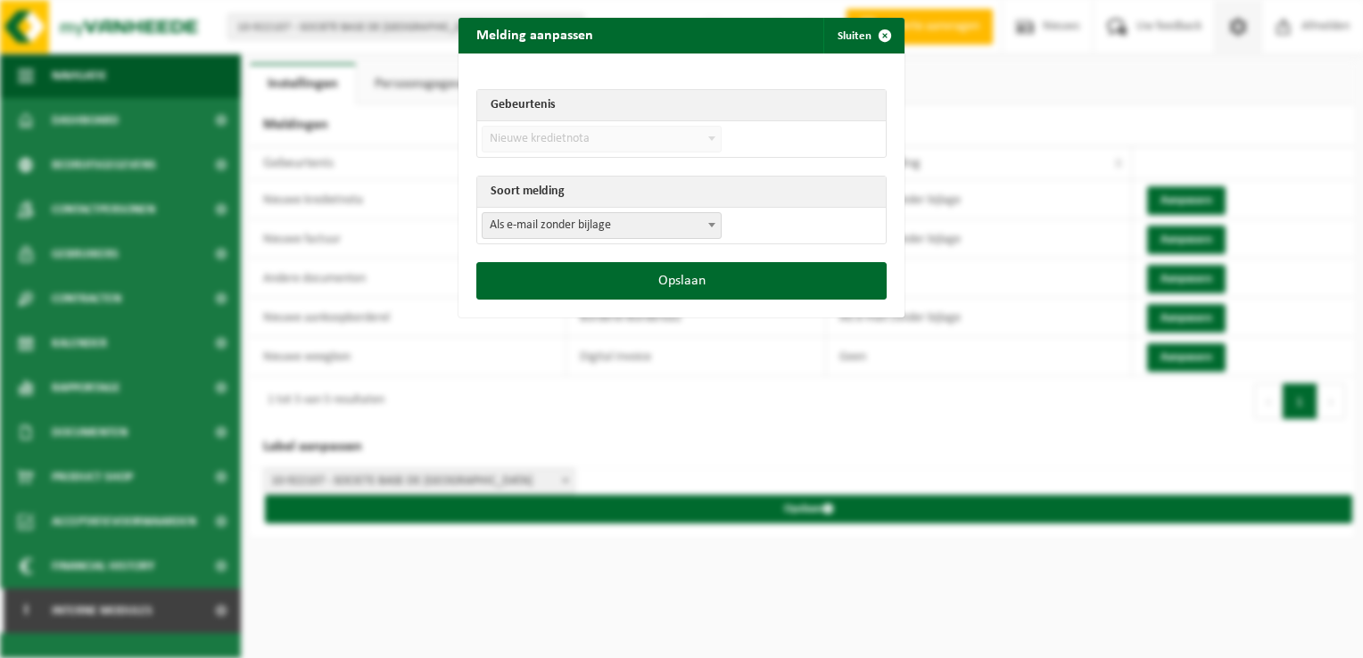
click at [614, 223] on span "Als e-mail zonder bijlage" at bounding box center [602, 225] width 238 height 25
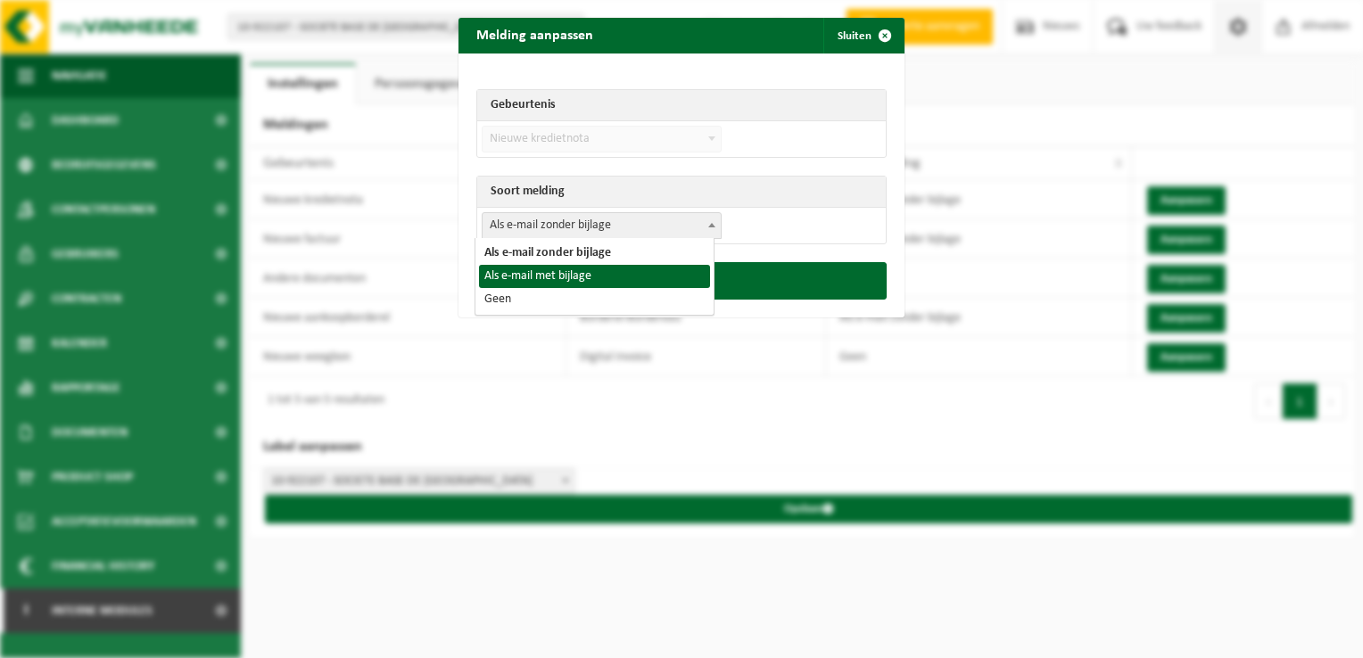
select select "3"
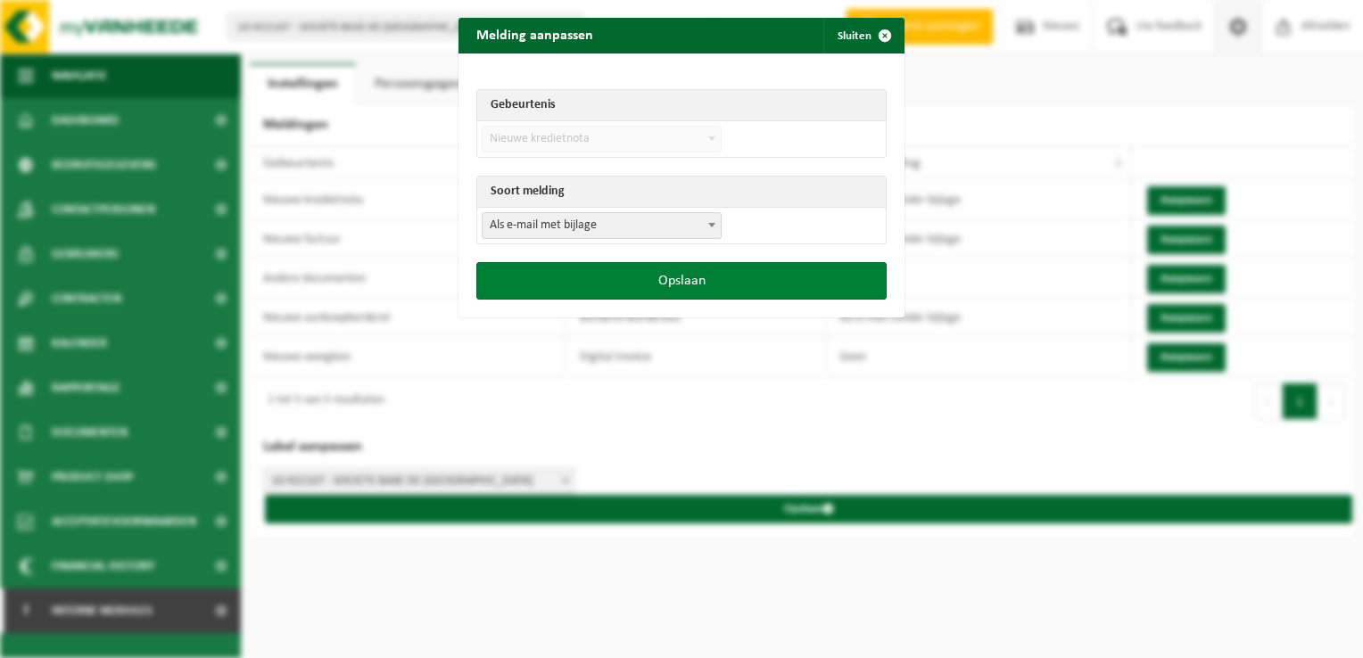
click at [614, 285] on button "Opslaan" at bounding box center [681, 280] width 410 height 37
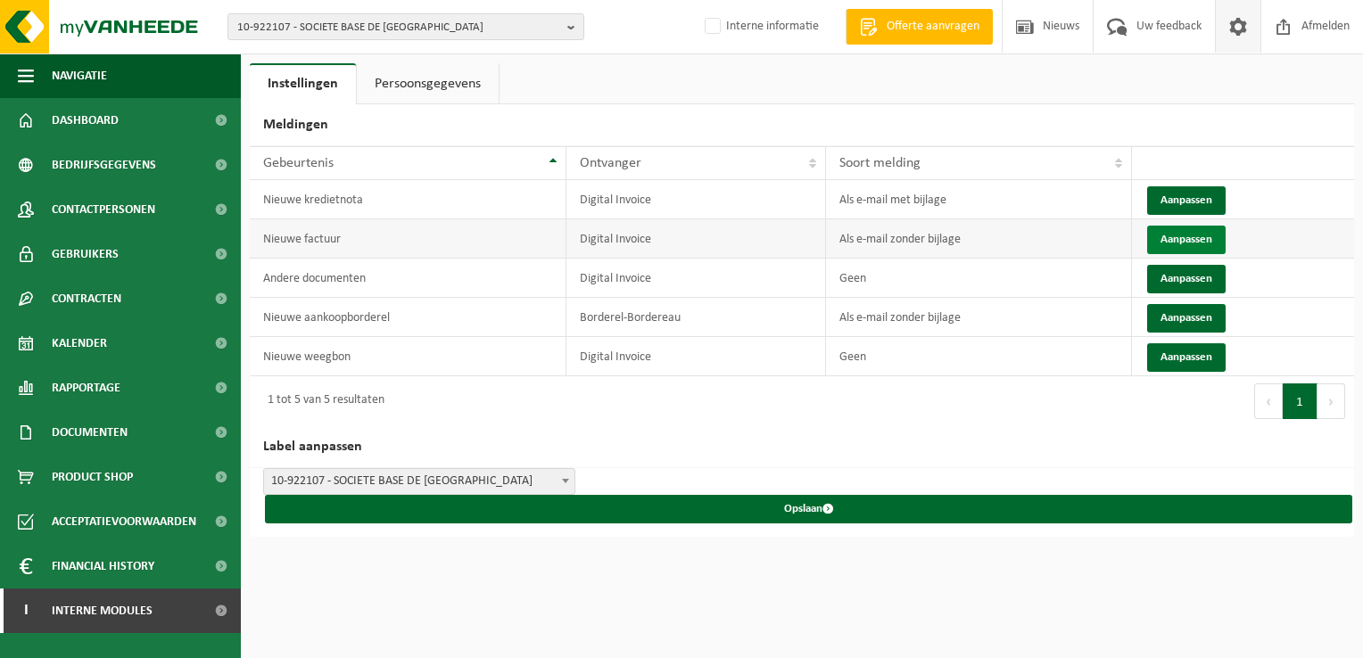
click at [1178, 236] on button "Aanpassen" at bounding box center [1186, 240] width 79 height 29
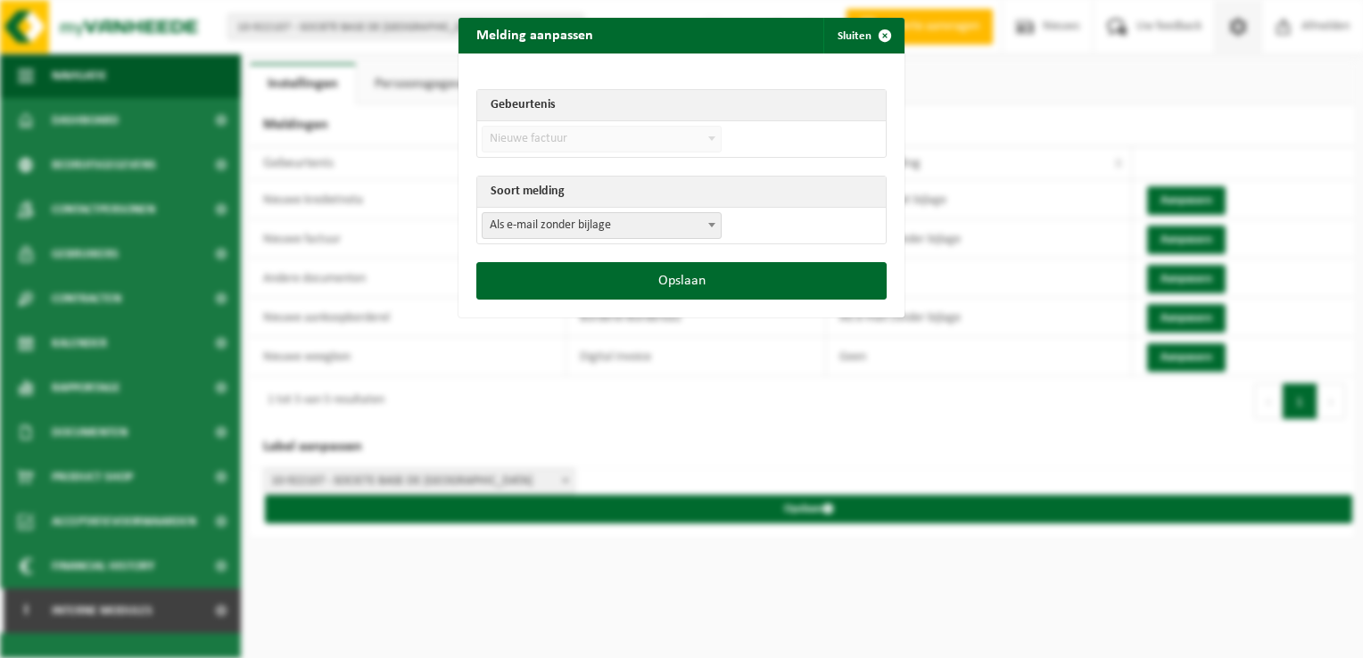
click at [496, 218] on span "Als e-mail zonder bijlage" at bounding box center [602, 225] width 238 height 25
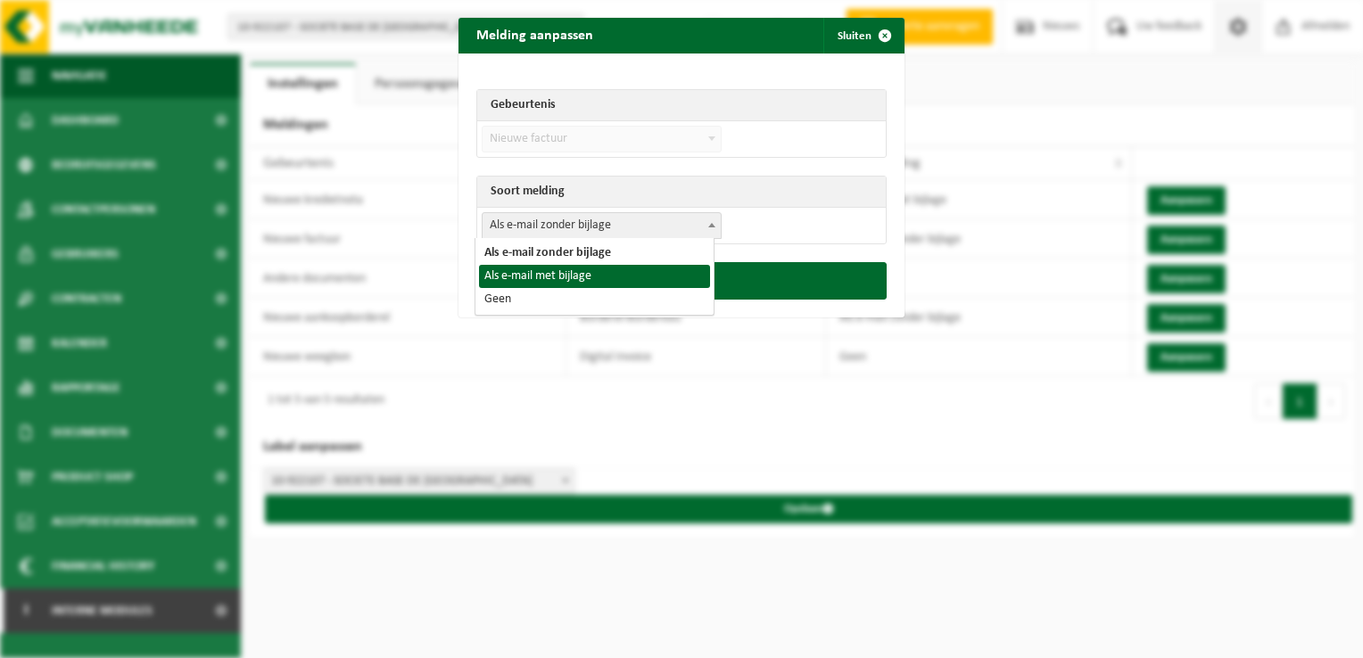
select select "3"
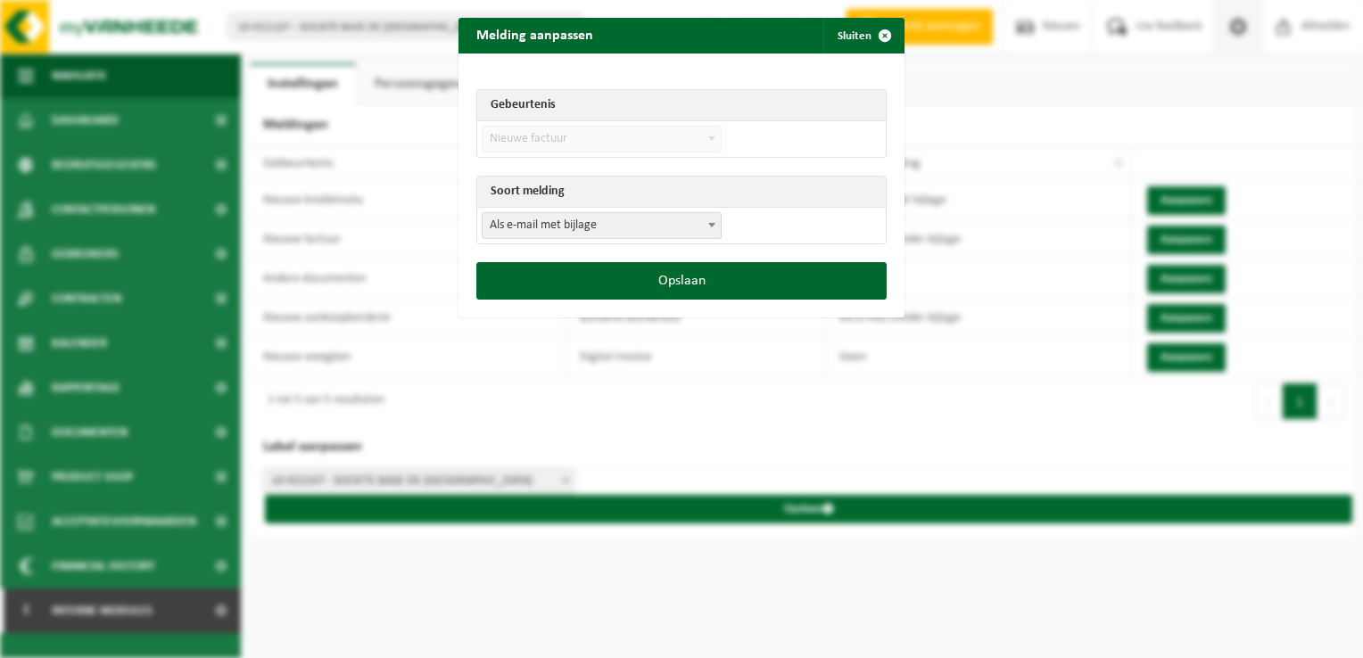
drag, startPoint x: 662, startPoint y: 284, endPoint x: 964, endPoint y: 339, distance: 307.4
click at [661, 284] on button "Opslaan" at bounding box center [681, 280] width 410 height 37
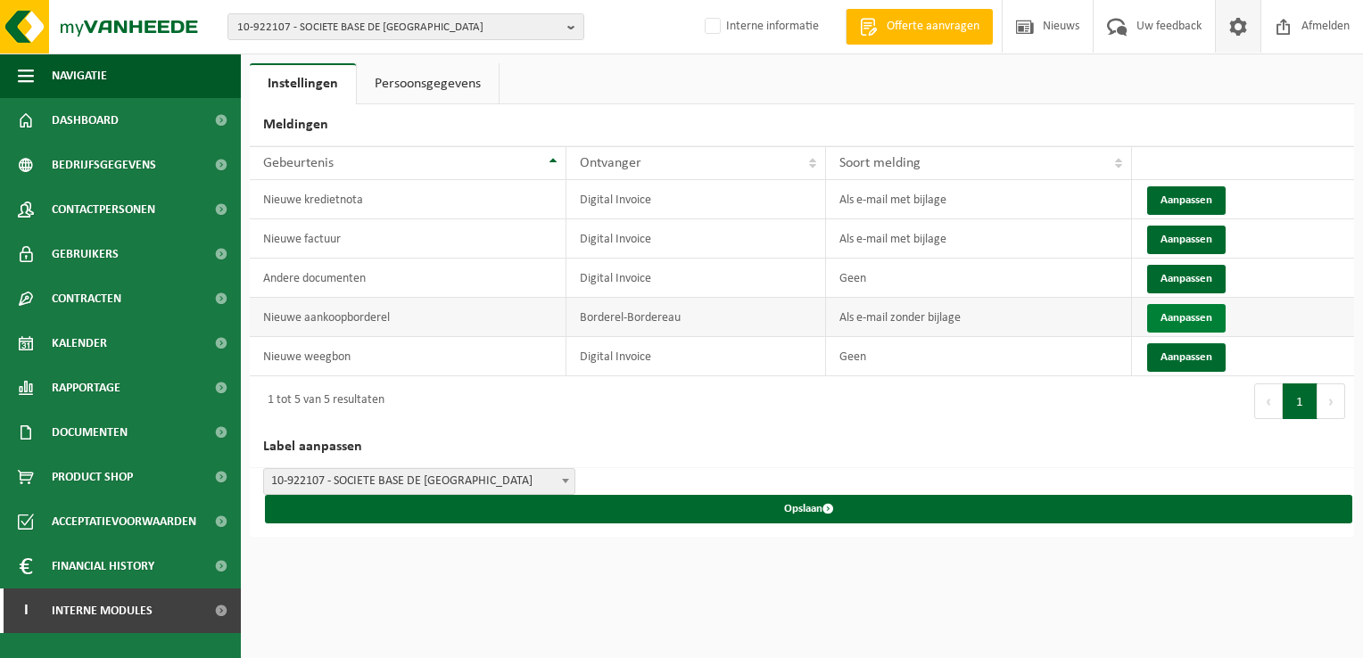
click at [1200, 309] on button "Aanpassen" at bounding box center [1186, 318] width 79 height 29
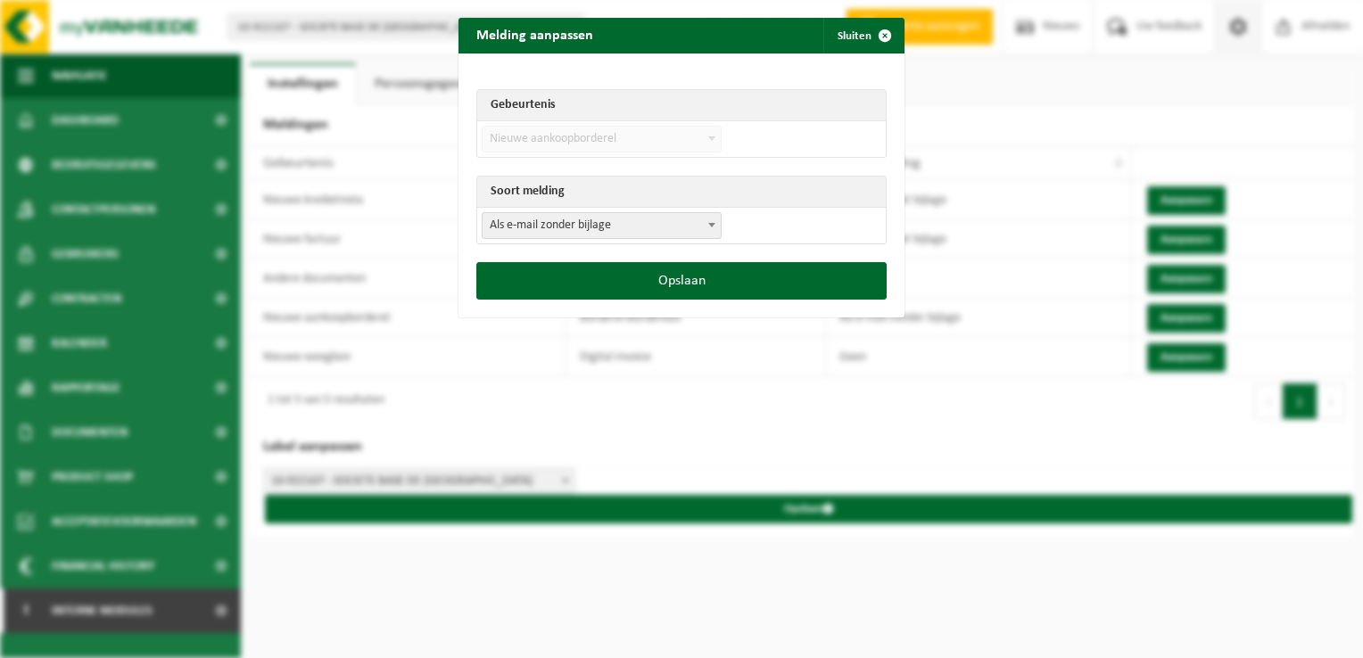
click at [539, 230] on span "Als e-mail zonder bijlage" at bounding box center [602, 225] width 238 height 25
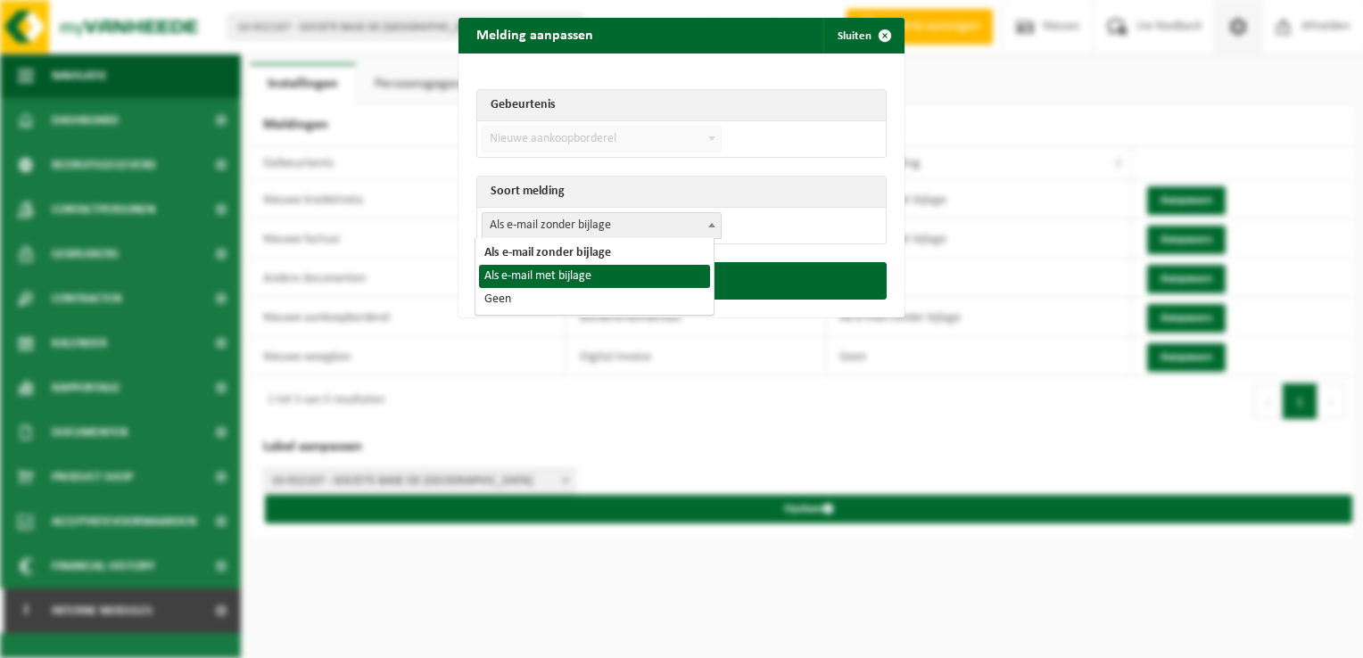
select select "3"
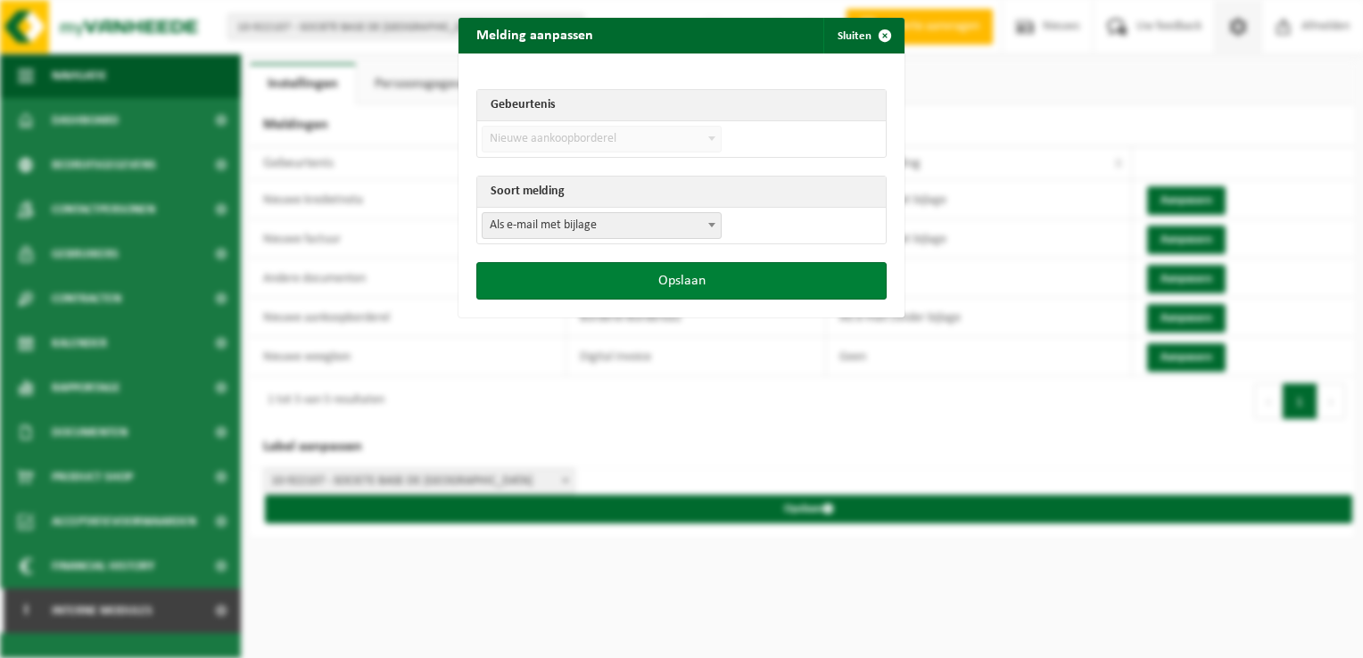
click at [683, 296] on button "Opslaan" at bounding box center [681, 280] width 410 height 37
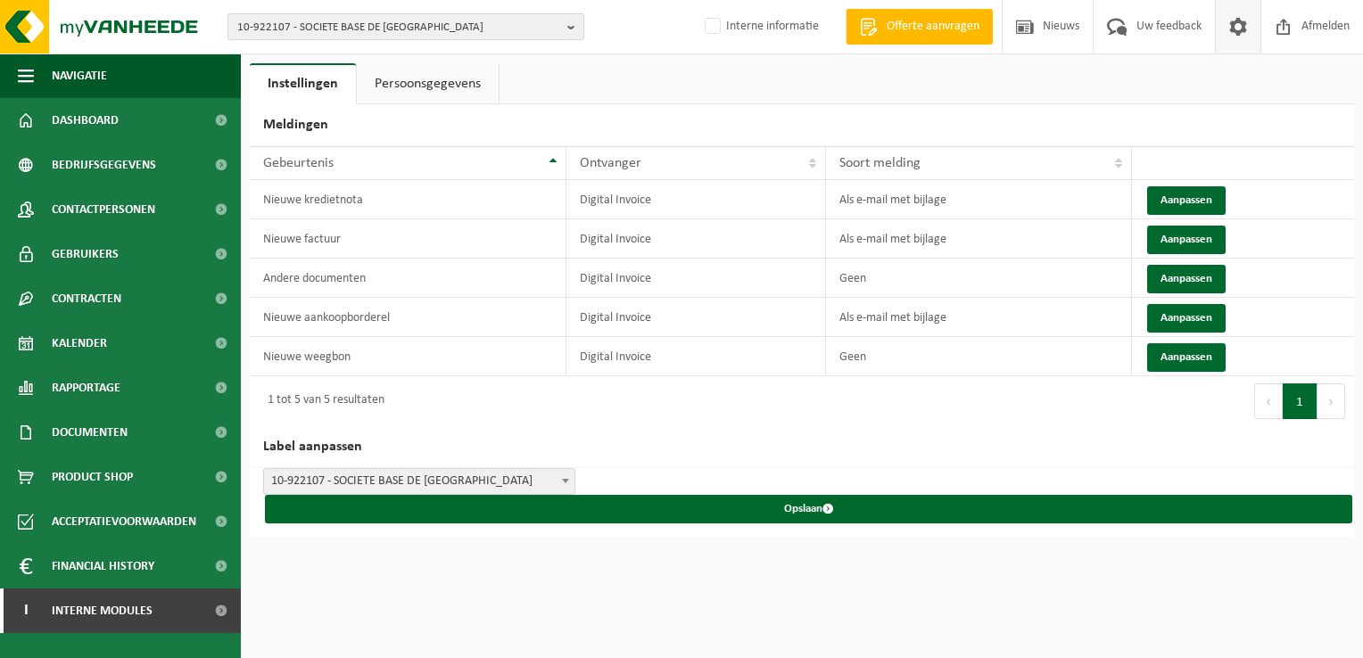
click at [400, 30] on span "10-922107 - SOCIETE BASE DE VILLERS LE BOUILLET - VILLERS-LE-BOUILLET" at bounding box center [398, 27] width 323 height 27
click at [642, 22] on div "10-922107 - SOCIETE BASE DE VILLERS LE BOUILLET - VILLERS-LE-BOUILLET 10-922107…" at bounding box center [681, 27] width 1363 height 54
click at [299, 16] on span "10-922107 - SOCIETE BASE DE VILLERS LE BOUILLET - VILLERS-LE-BOUILLET" at bounding box center [398, 27] width 323 height 27
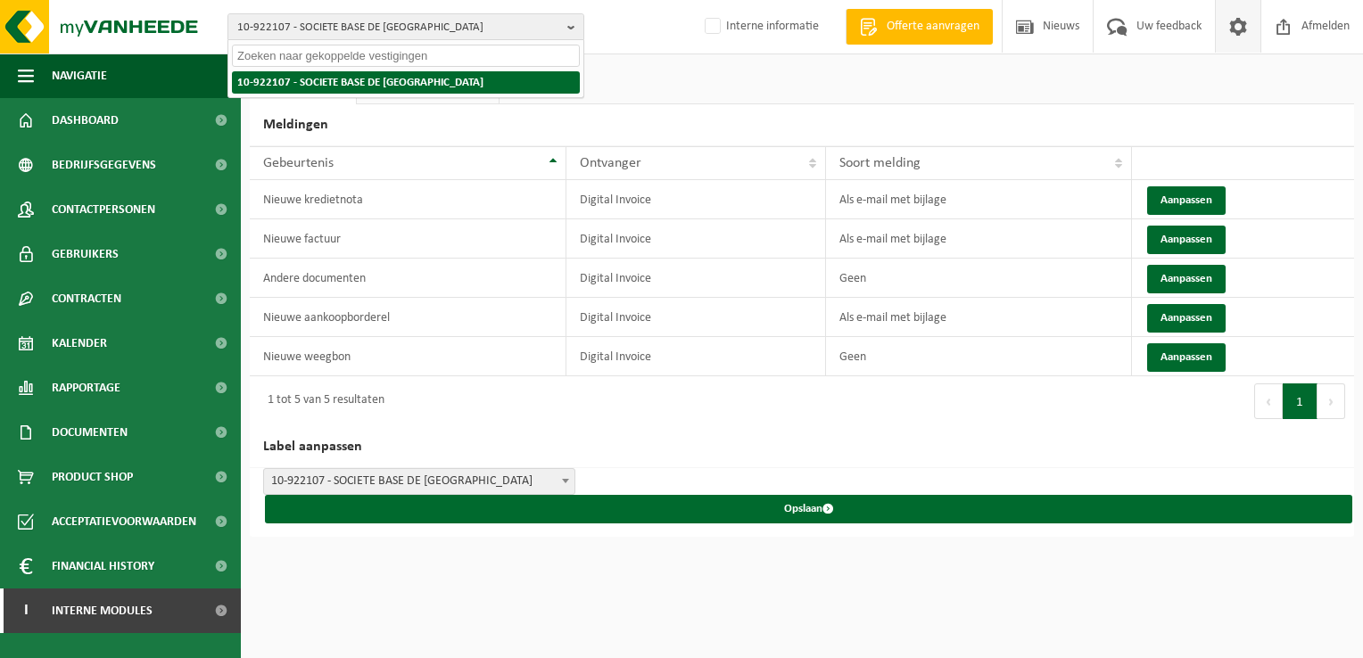
paste input "10-856264"
type input "10-856264"
click at [293, 80] on strong "10-856264 - WINMAN - MENEN" at bounding box center [313, 81] width 152 height 13
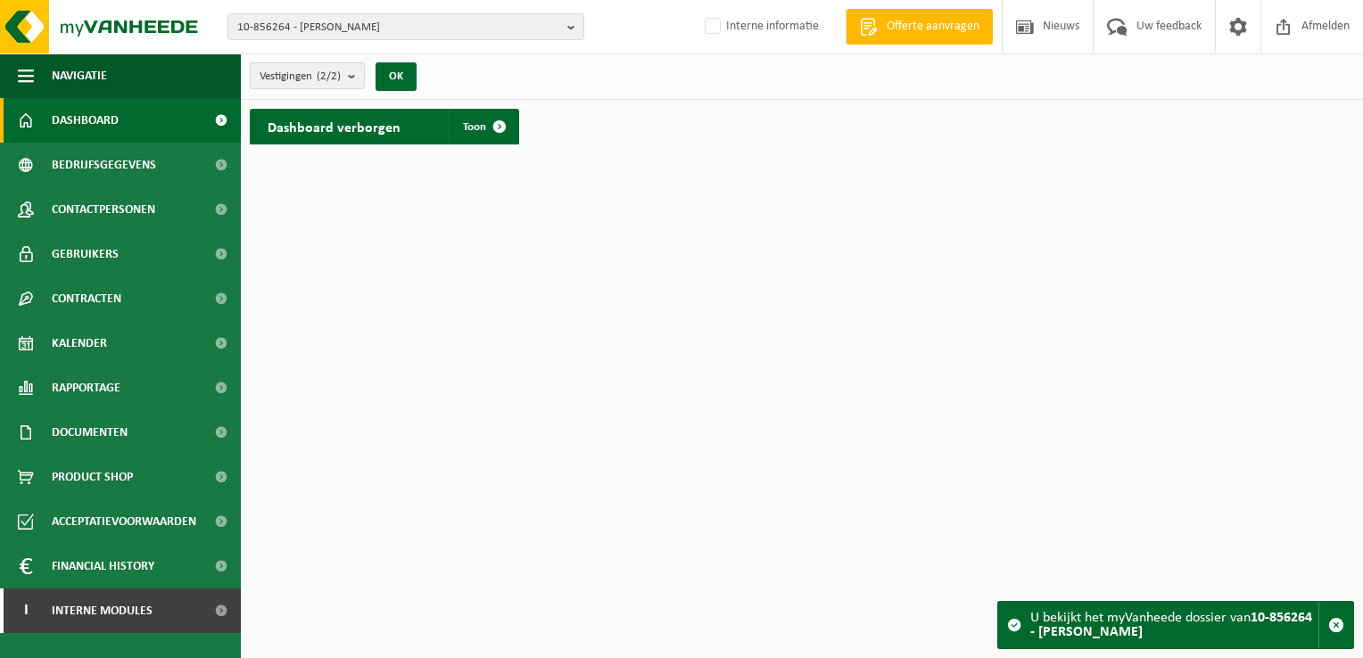
click at [297, 80] on span "Vestigingen (2/2)" at bounding box center [300, 76] width 81 height 27
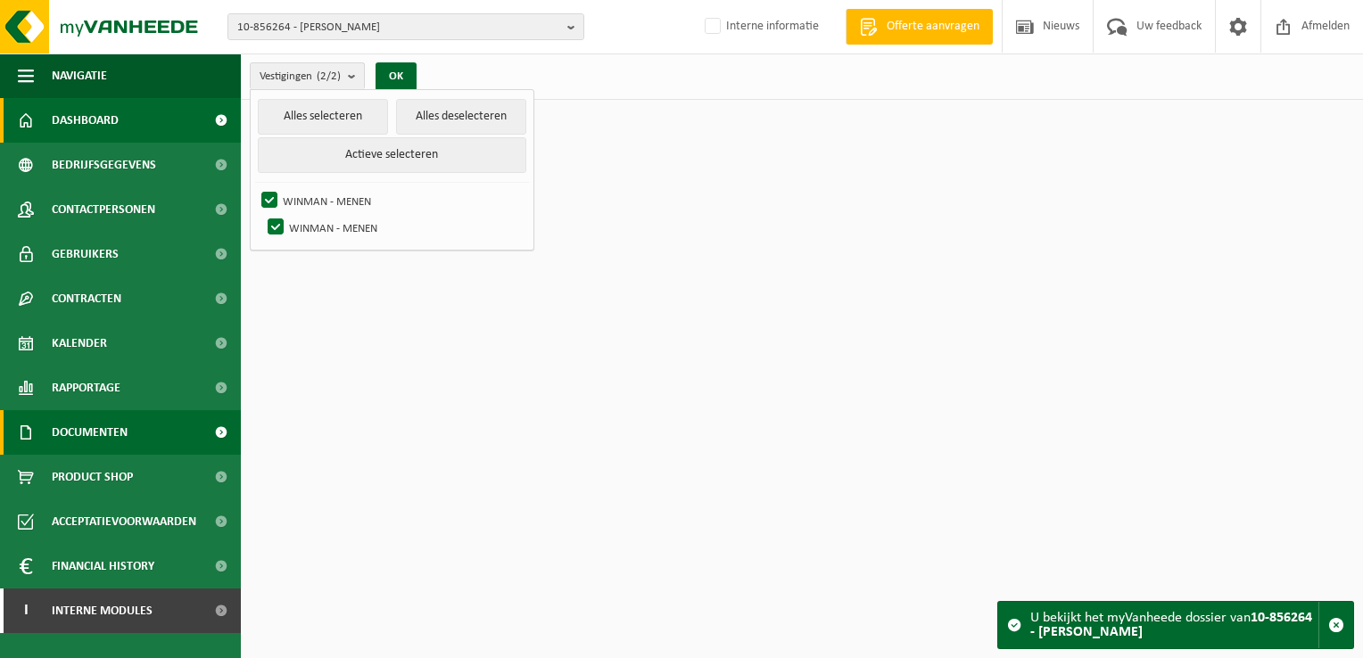
click at [90, 453] on span "Documenten" at bounding box center [90, 432] width 76 height 45
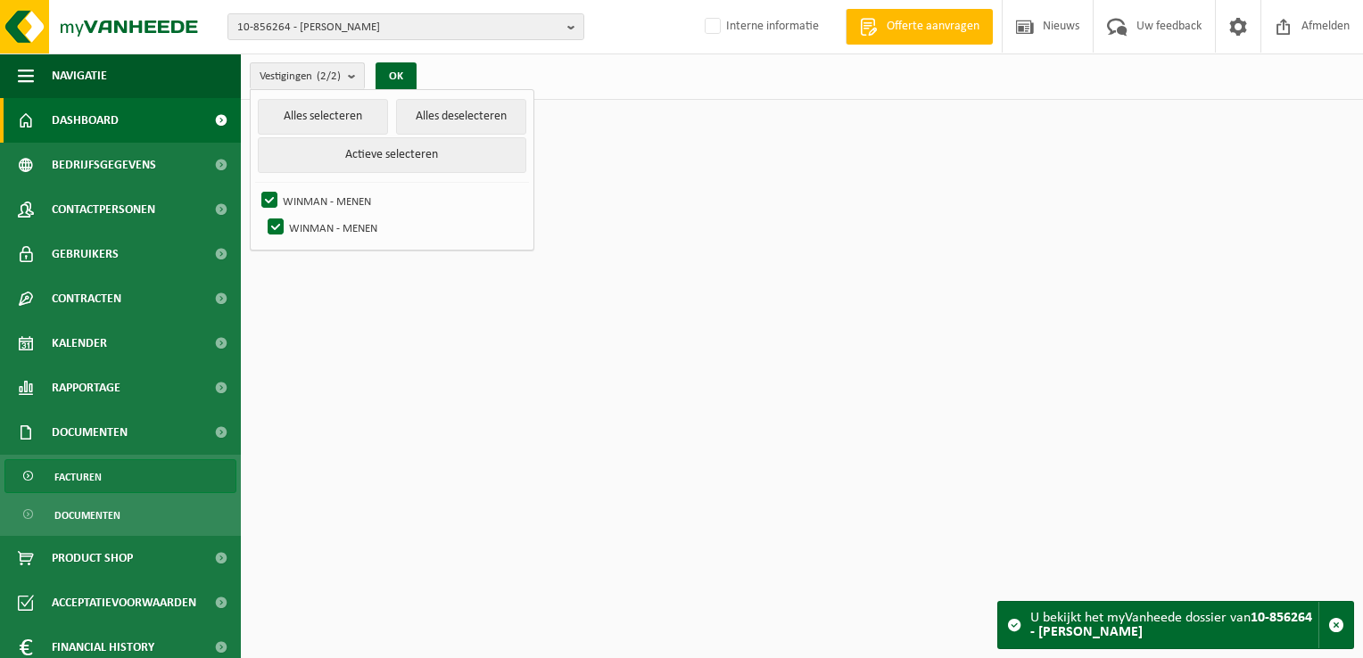
click at [97, 462] on span "Facturen" at bounding box center [77, 477] width 47 height 34
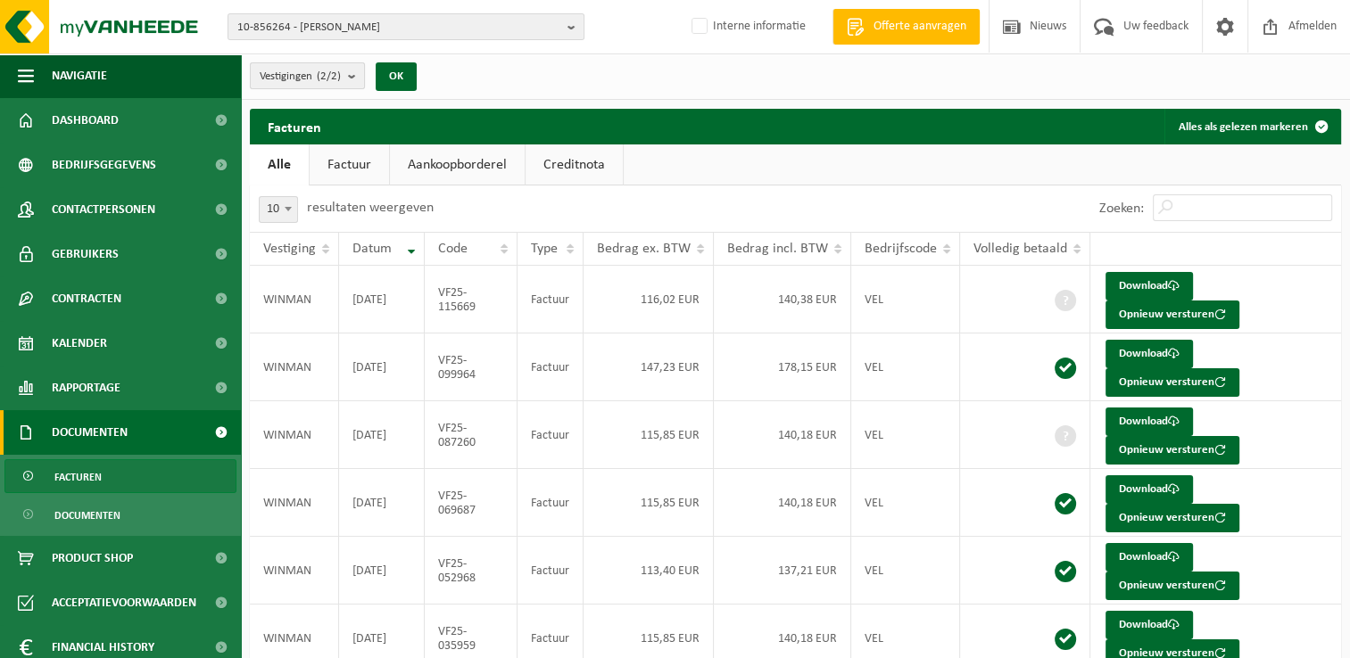
click at [325, 67] on span "Vestigingen (2/2)" at bounding box center [300, 76] width 81 height 27
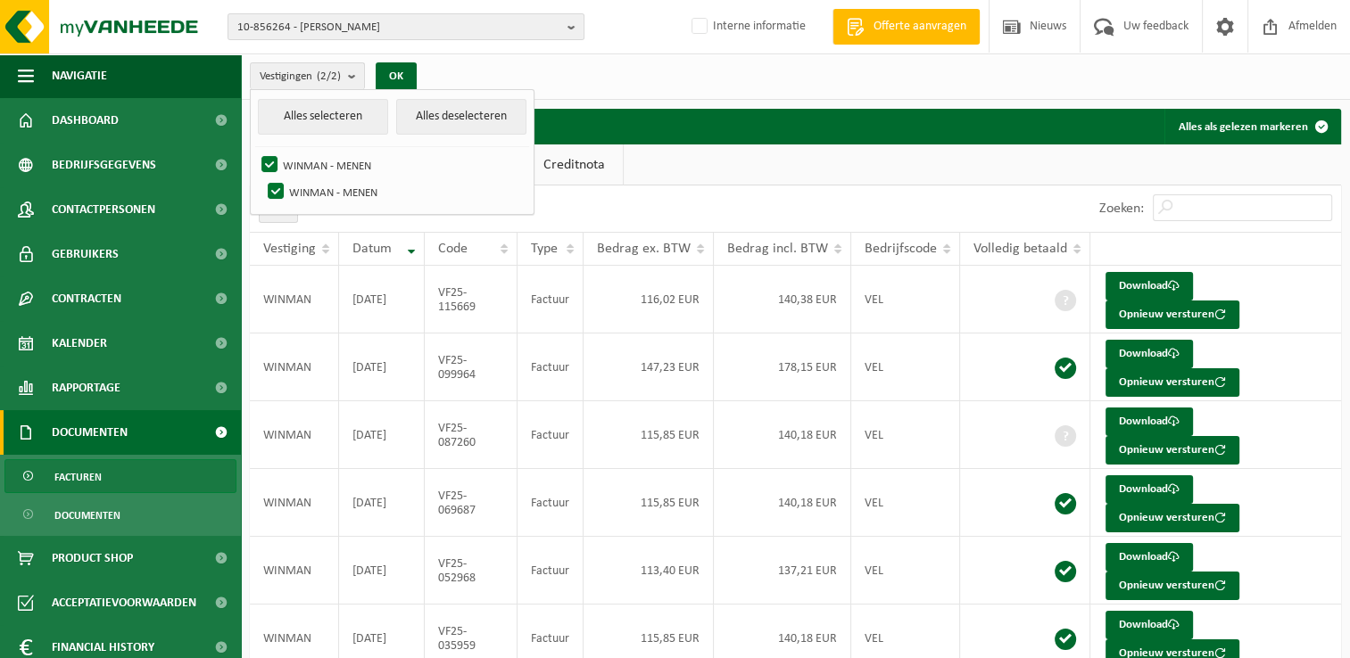
click at [839, 66] on div "Vestigingen (2/2) Alles selecteren Alles deselecteren WINMAN - MENEN WINMAN - M…" at bounding box center [795, 77] width 1109 height 46
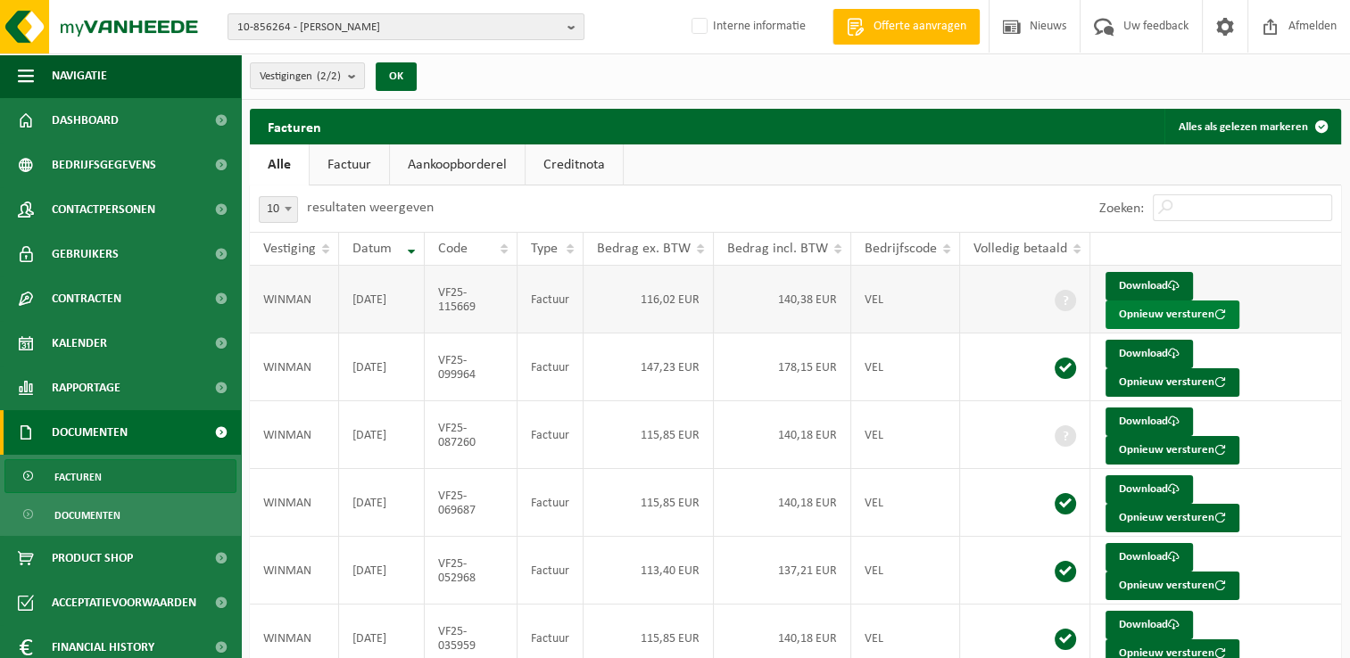
click at [1147, 318] on button "Opnieuw versturen" at bounding box center [1172, 315] width 134 height 29
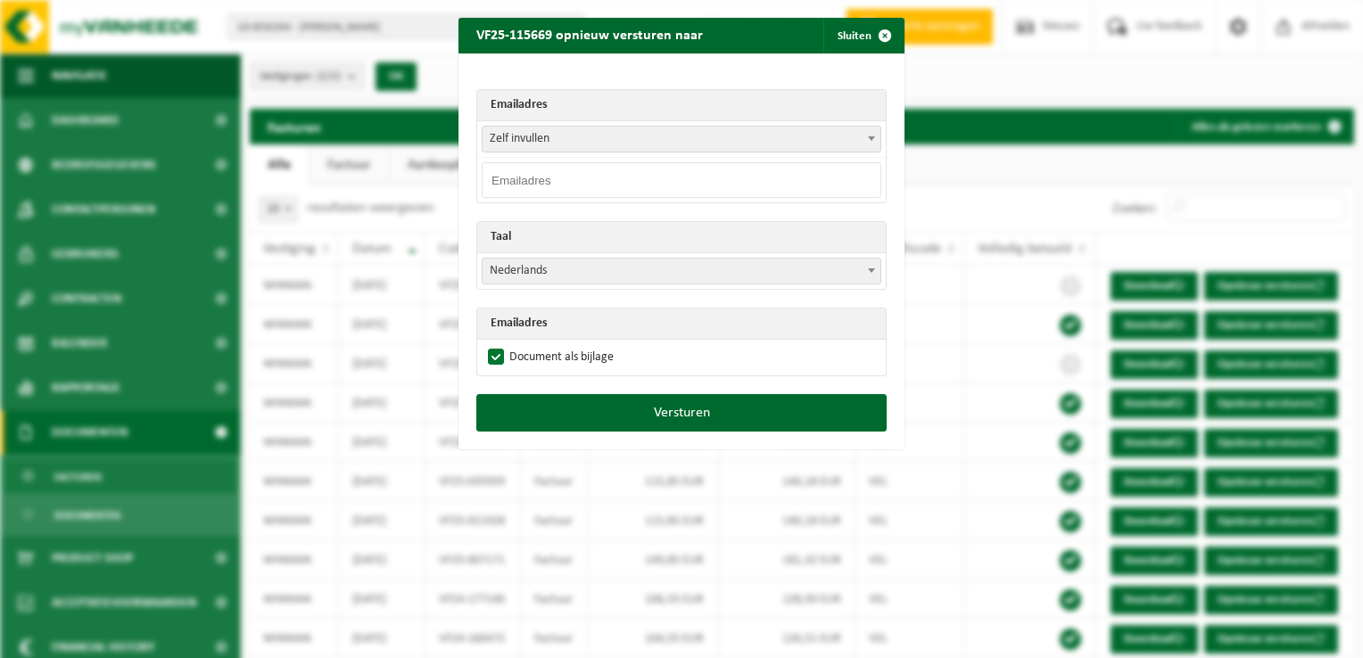
click at [517, 184] on input "email" at bounding box center [682, 180] width 400 height 36
click at [509, 137] on span "Zelf invullen" at bounding box center [682, 139] width 398 height 25
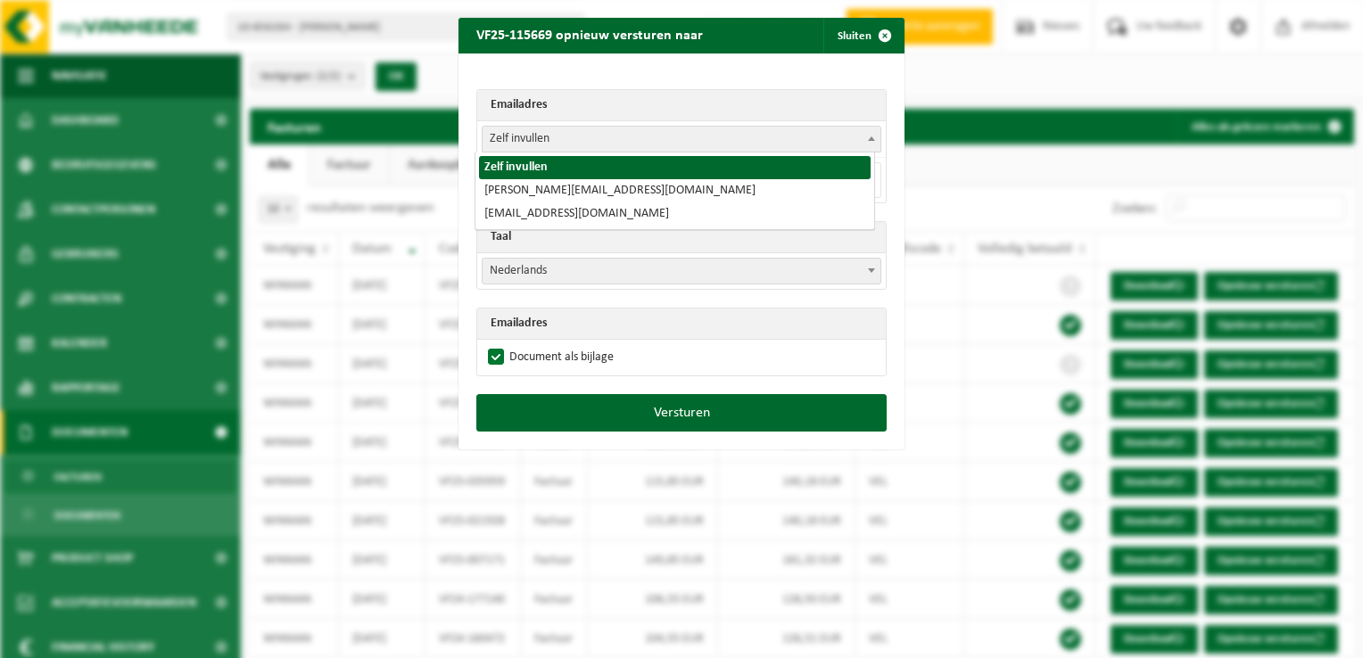
click at [550, 75] on div "Emailadres Zelf invullen aline@hervan.be hervan@boekhouding.be Zelf invullen Ta…" at bounding box center [682, 224] width 446 height 341
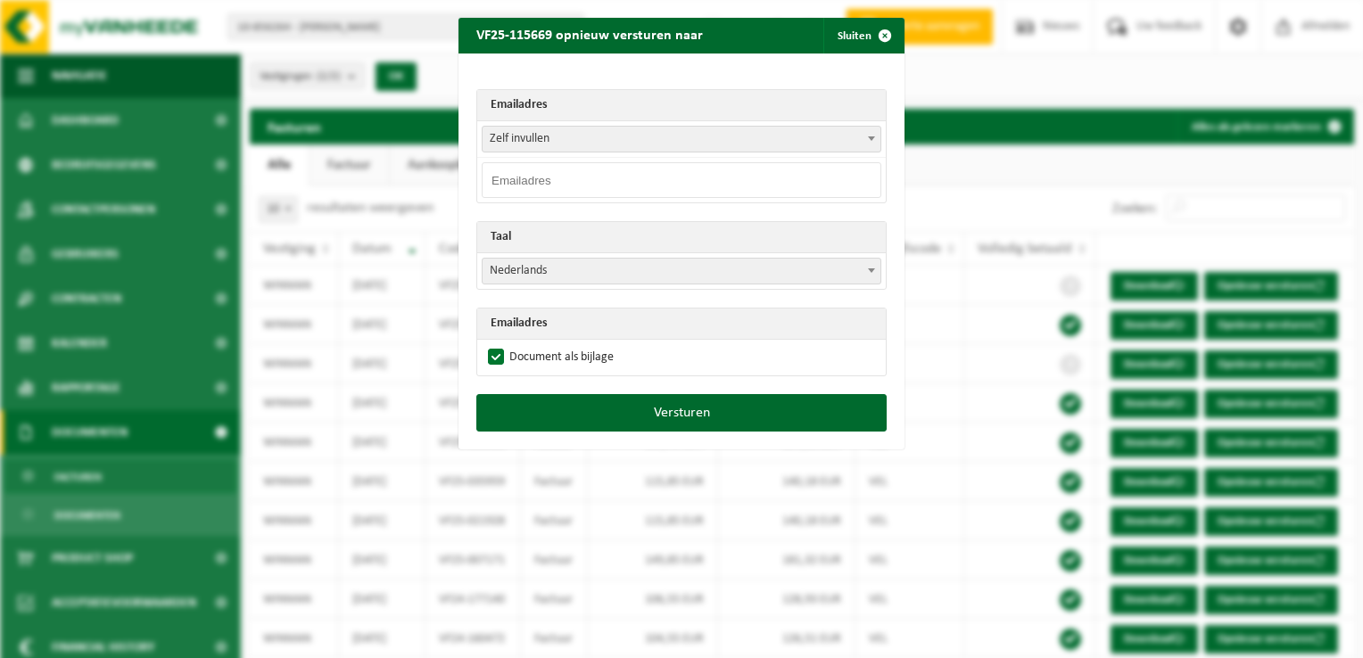
drag, startPoint x: 510, startPoint y: 178, endPoint x: 532, endPoint y: 180, distance: 21.5
click at [510, 178] on input "email" at bounding box center [682, 180] width 400 height 36
paste input "boekhouding@hervan.be"
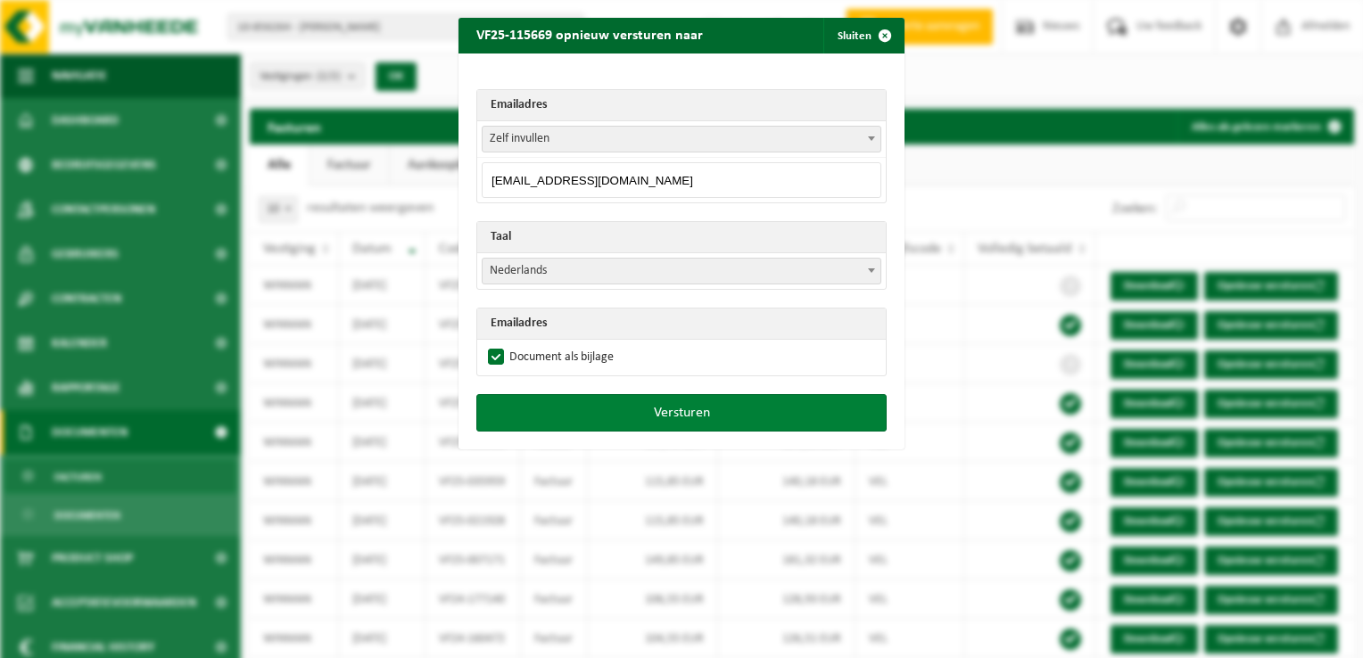
type input "boekhouding@hervan.be"
click at [593, 412] on button "Versturen" at bounding box center [681, 412] width 410 height 37
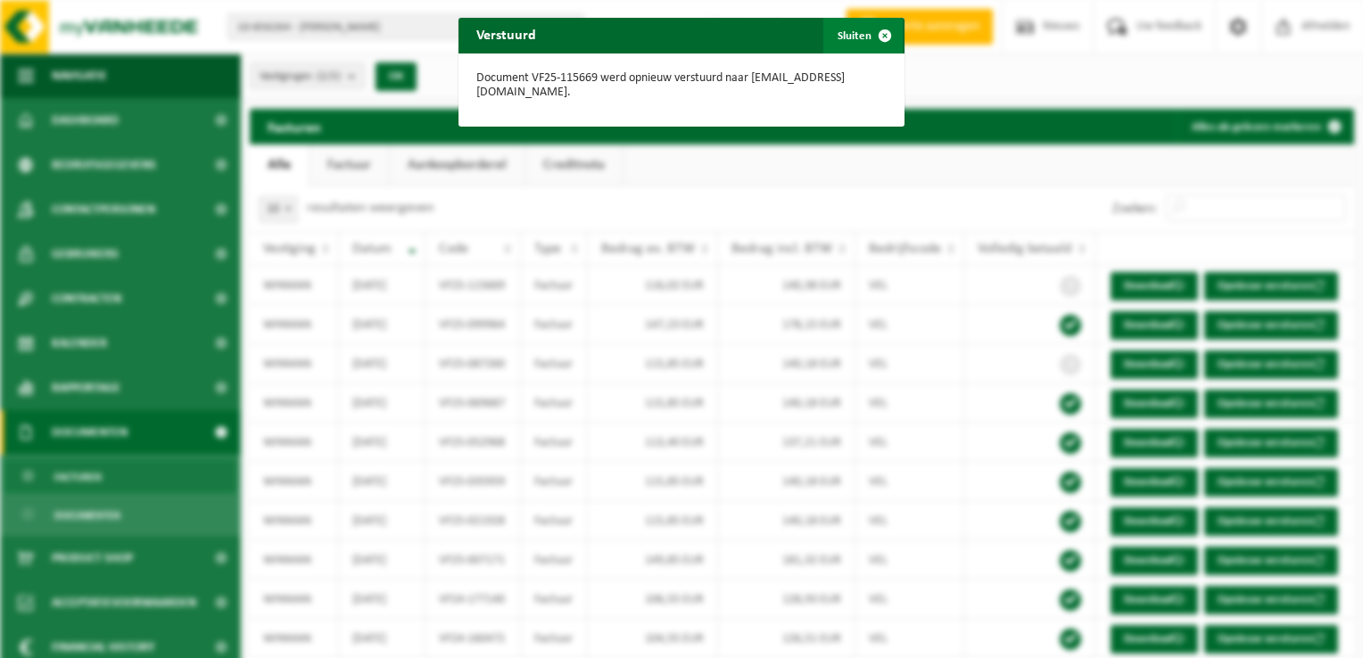
click at [870, 31] on span "button" at bounding box center [885, 36] width 36 height 36
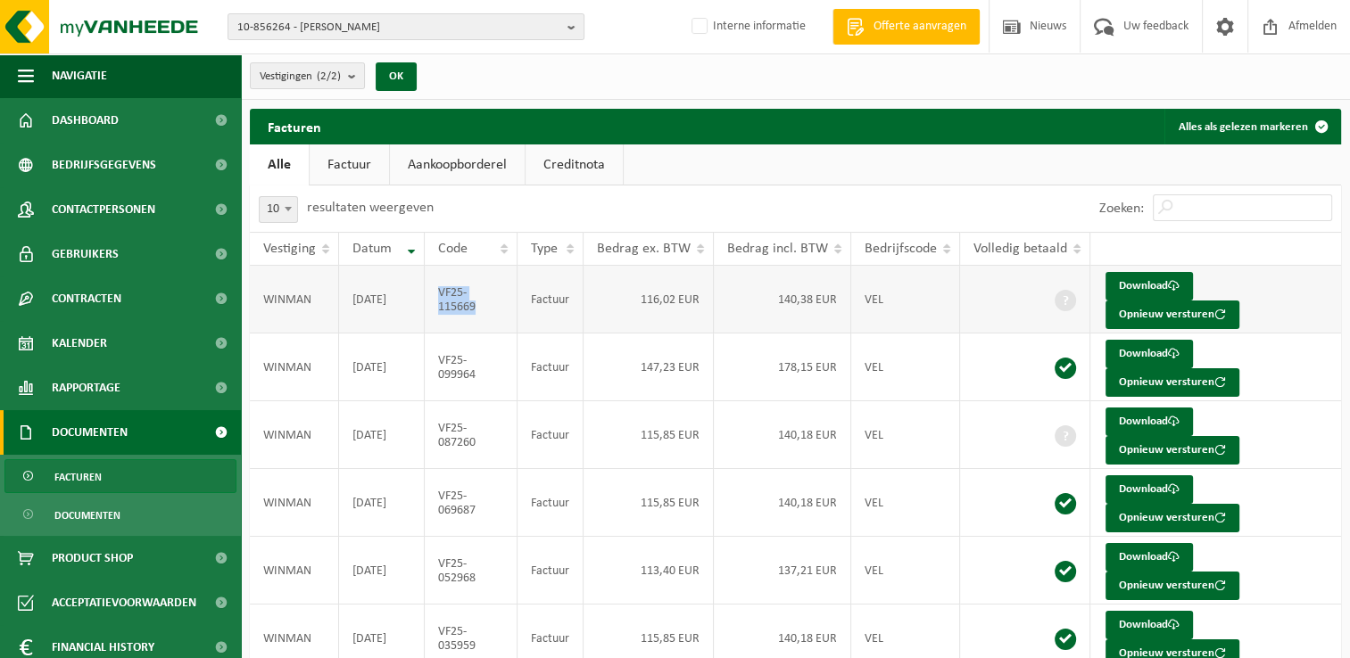
drag, startPoint x: 484, startPoint y: 312, endPoint x: 439, endPoint y: 297, distance: 48.0
click at [439, 297] on td "VF25-115669" at bounding box center [472, 300] width 94 height 68
copy td "VF25-115669"
click at [364, 23] on span "10-856264 - WINMAN - MENEN" at bounding box center [398, 27] width 323 height 27
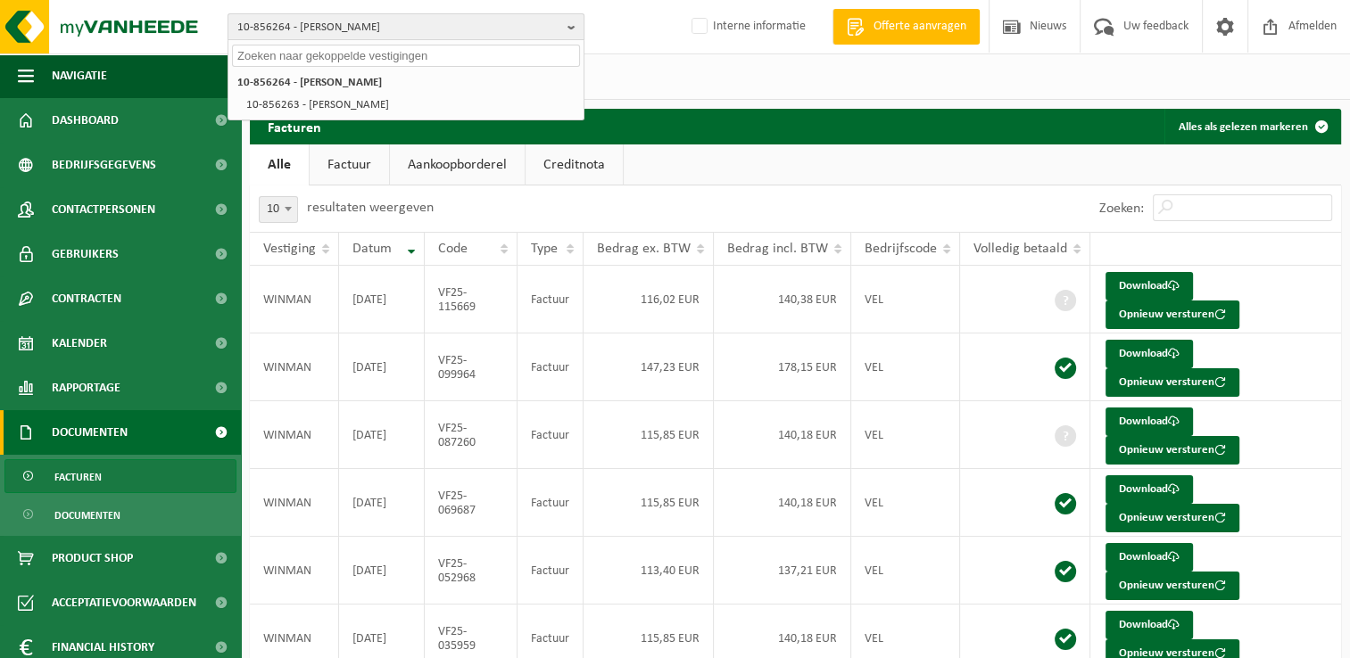
paste input "10-884362"
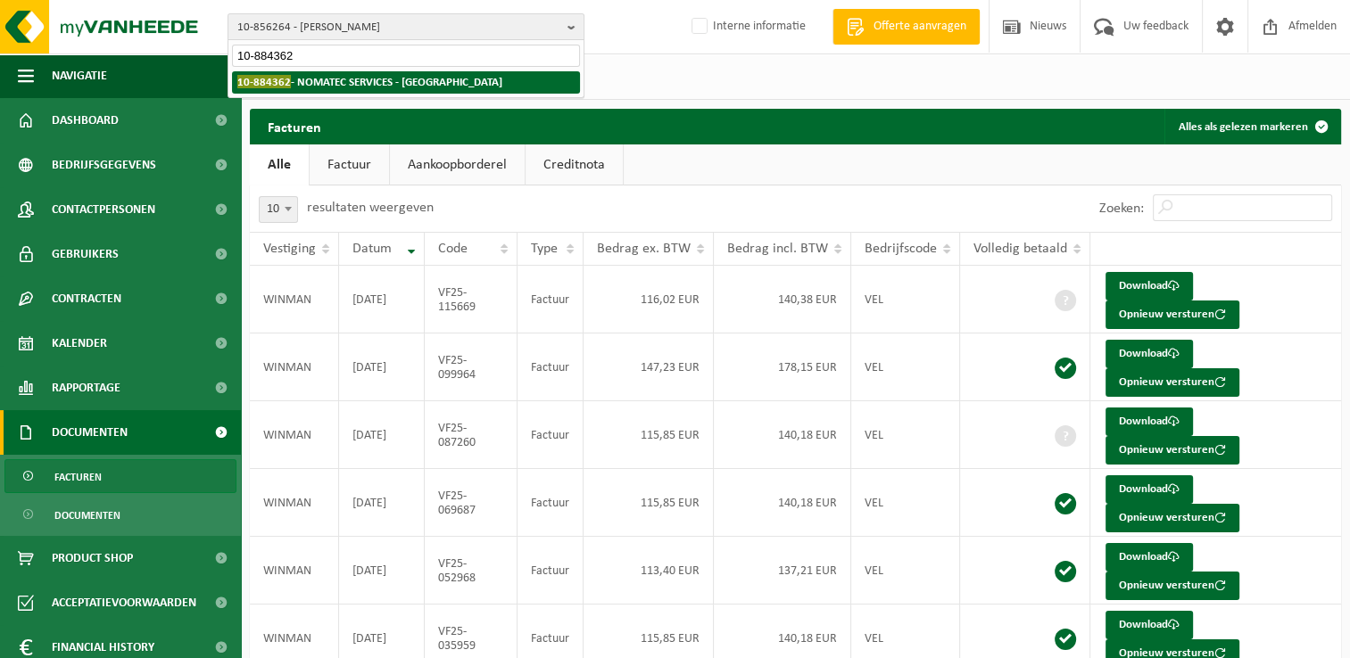
type input "10-884362"
click at [335, 86] on strong "10-884362 - NOMATEC SERVICES - AARTSELAAR" at bounding box center [369, 81] width 265 height 13
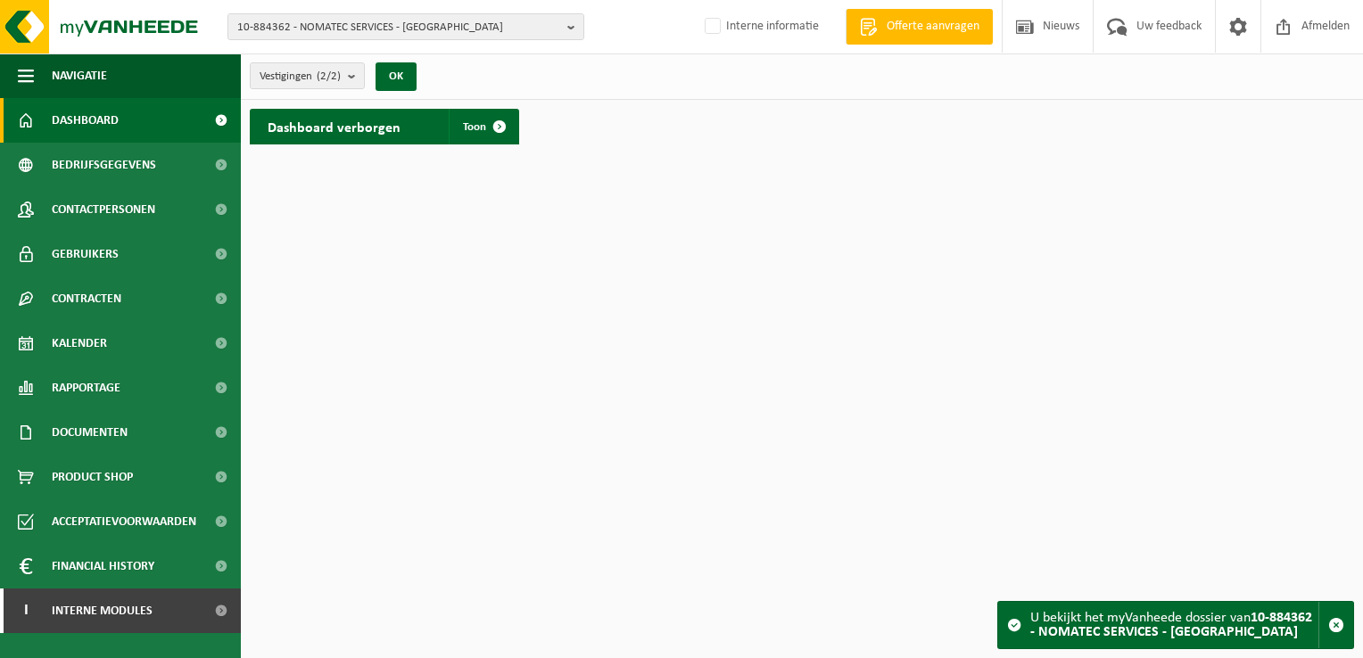
click at [285, 89] on div "Vestigingen (2/2) Alles selecteren Alles deselecteren Actieve selecteren NOMATE…" at bounding box center [338, 76] width 195 height 38
click at [301, 77] on span "Vestigingen (2/2)" at bounding box center [300, 76] width 81 height 27
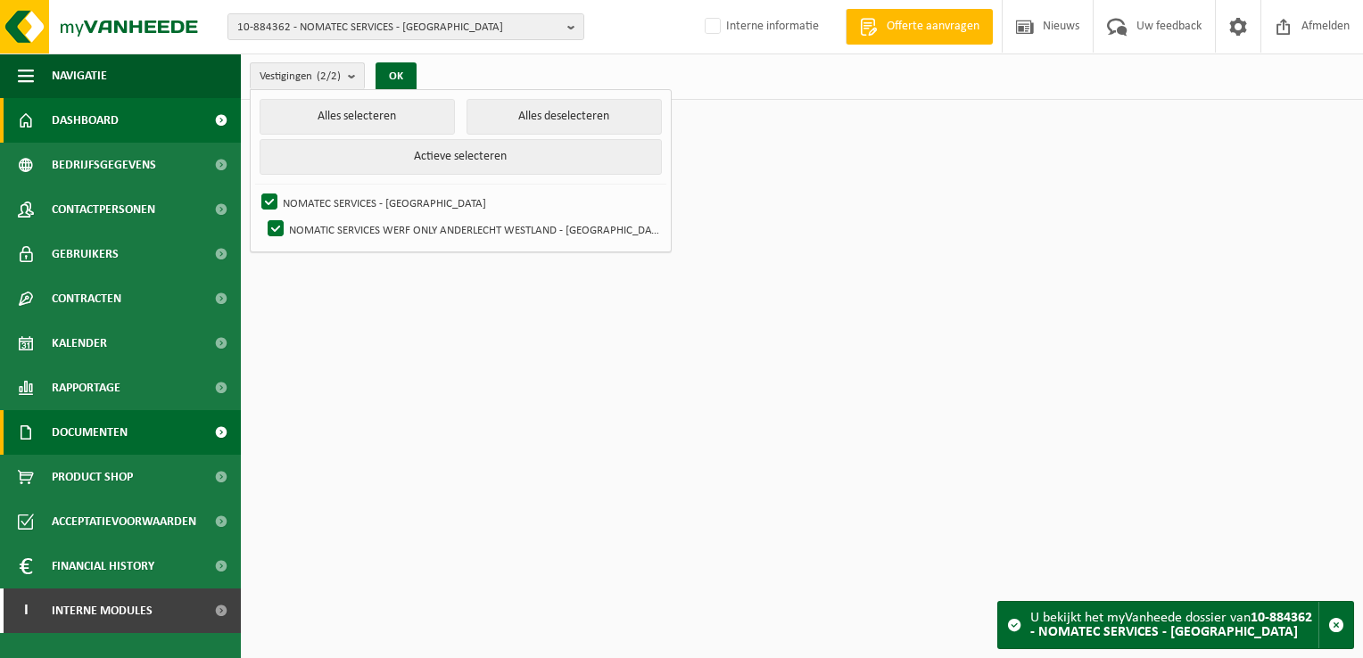
click at [117, 441] on span "Documenten" at bounding box center [90, 432] width 76 height 45
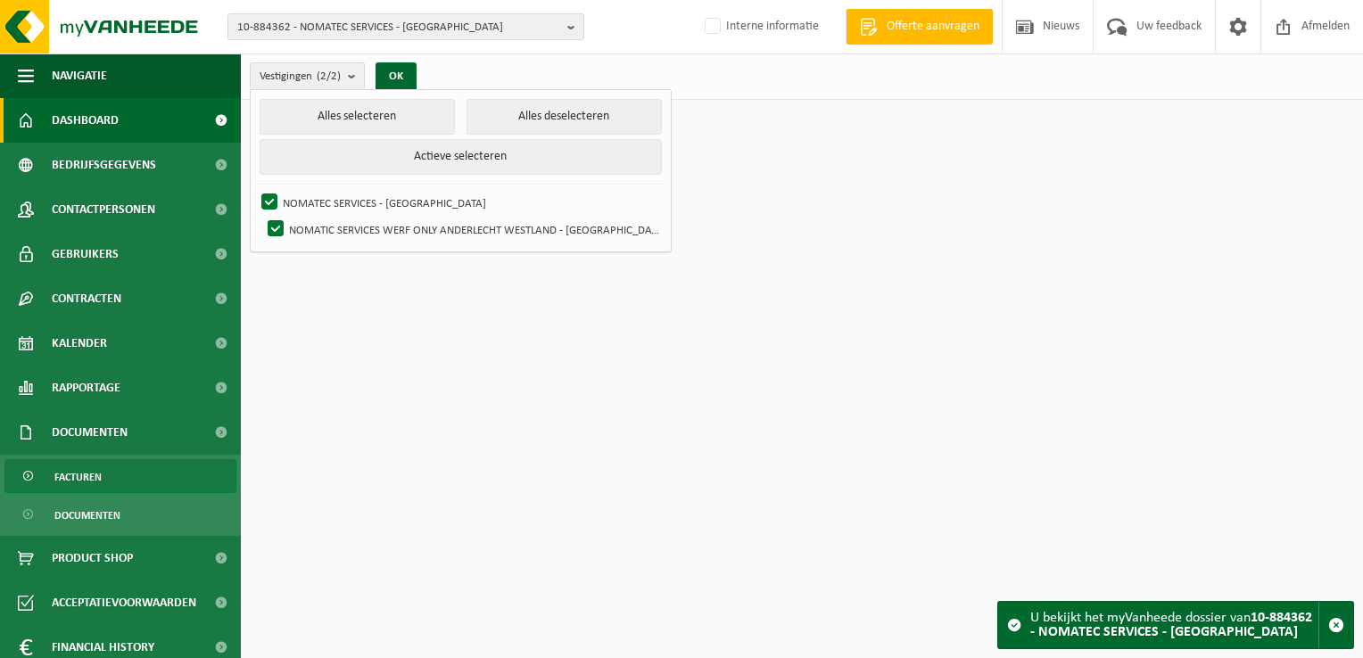
click at [132, 480] on link "Facturen" at bounding box center [120, 476] width 232 height 34
